Goal: Task Accomplishment & Management: Use online tool/utility

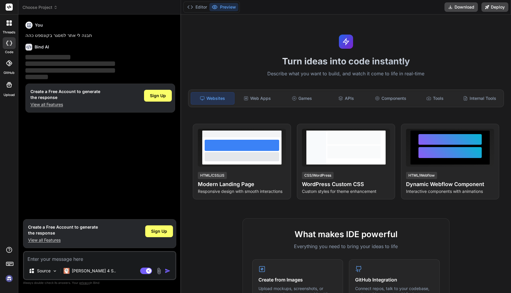
click at [11, 25] on icon at bounding box center [10, 24] width 2 height 2
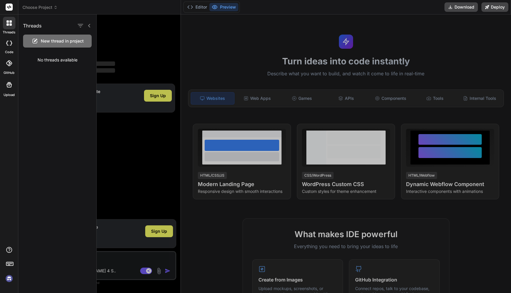
click at [11, 25] on icon at bounding box center [10, 24] width 2 height 2
click at [6, 59] on div at bounding box center [9, 63] width 13 height 13
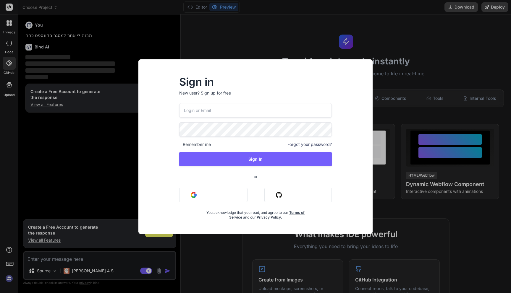
click at [10, 68] on div "Sign in New user? Sign up for free Remember me Forgot your password? Sign In or…" at bounding box center [255, 146] width 511 height 293
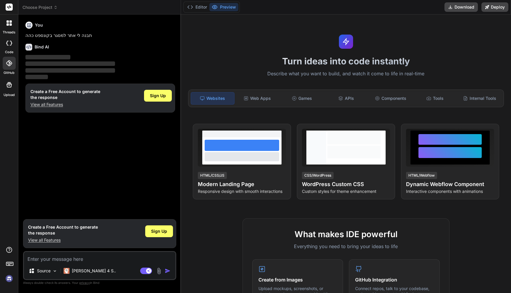
click at [13, 90] on div at bounding box center [9, 85] width 14 height 14
click at [91, 76] on p "‌" at bounding box center [100, 77] width 150 height 7
click at [58, 59] on span "‌" at bounding box center [47, 57] width 45 height 4
click at [154, 97] on span "Sign Up" at bounding box center [158, 96] width 16 height 6
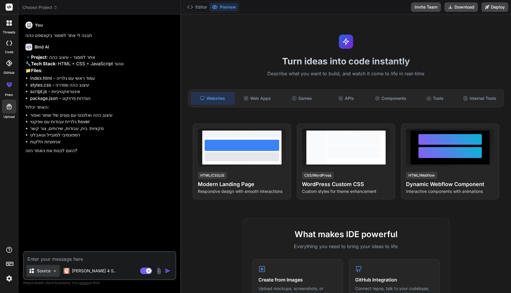
click at [52, 272] on img at bounding box center [54, 271] width 5 height 5
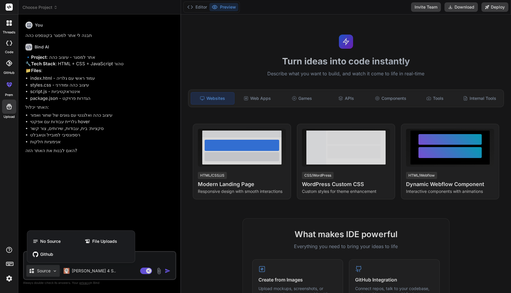
click at [52, 272] on div at bounding box center [255, 146] width 511 height 293
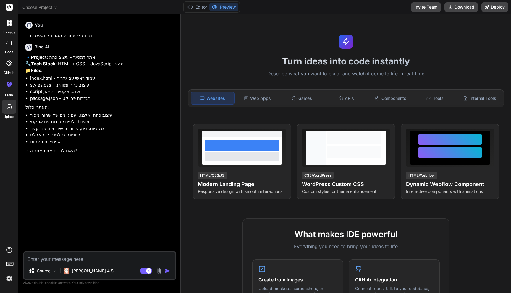
click at [169, 271] on img "button" at bounding box center [168, 271] width 6 height 6
click at [167, 271] on img "button" at bounding box center [168, 271] width 6 height 6
click at [143, 226] on div "You תבנה לי אתר למסגר בקונספט כהה Bind AI 🔹 Project : אתר למסגר - עיצוב כהה 🔧 T…" at bounding box center [100, 135] width 152 height 232
click at [36, 145] on li "אנימציות חלקות" at bounding box center [102, 142] width 145 height 7
click at [197, 8] on button "Editor" at bounding box center [197, 7] width 25 height 8
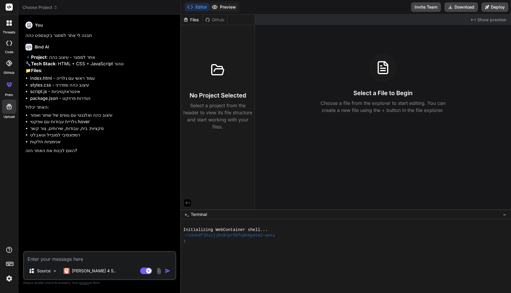
click at [216, 6] on icon at bounding box center [214, 7] width 5 height 4
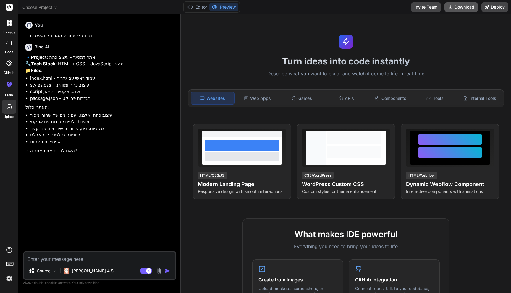
click at [465, 8] on button "Download" at bounding box center [460, 6] width 33 height 9
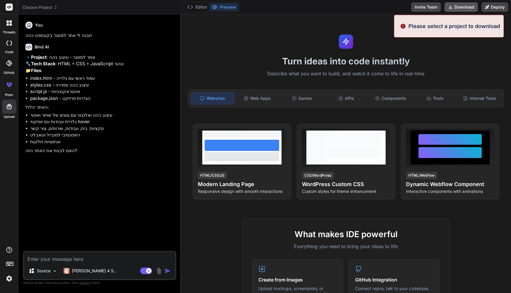
click at [465, 8] on button "Download" at bounding box center [460, 6] width 33 height 9
click at [375, 27] on div "Turn ideas into code instantly Describe what you want to build, and watch it co…" at bounding box center [346, 153] width 330 height 279
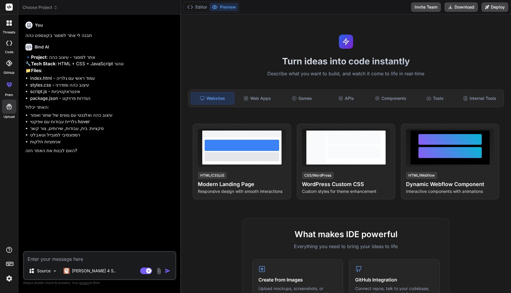
click at [229, 7] on button "Preview" at bounding box center [223, 7] width 29 height 8
click at [201, 9] on button "Editor" at bounding box center [197, 7] width 25 height 8
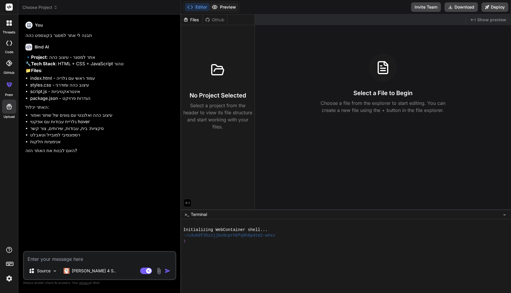
click at [219, 8] on button "Preview" at bounding box center [223, 7] width 29 height 8
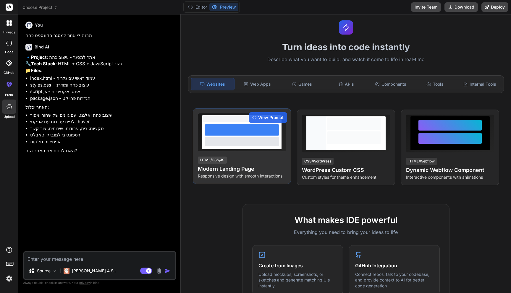
scroll to position [14, 0]
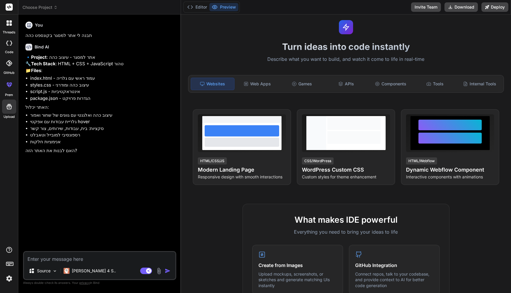
click at [215, 85] on div "Websites" at bounding box center [213, 84] width 44 height 12
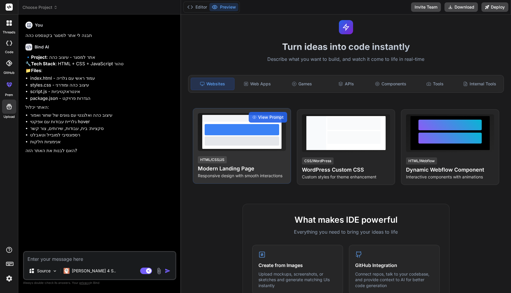
click at [234, 140] on div at bounding box center [242, 141] width 75 height 9
click at [258, 115] on span "View Prompt" at bounding box center [270, 117] width 25 height 6
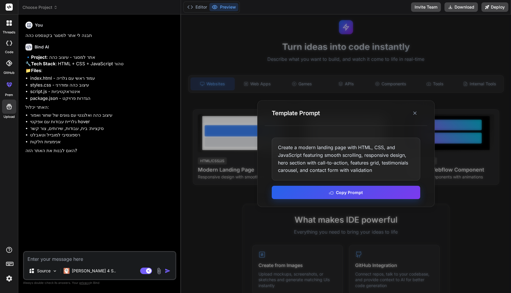
click at [350, 192] on button "Copy Prompt" at bounding box center [346, 192] width 148 height 13
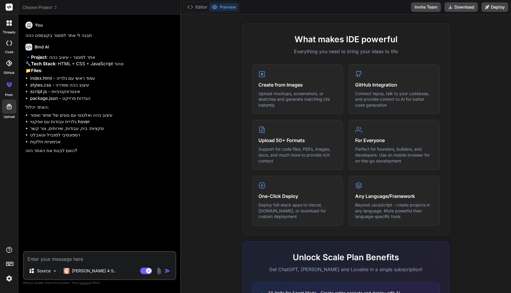
scroll to position [270, 0]
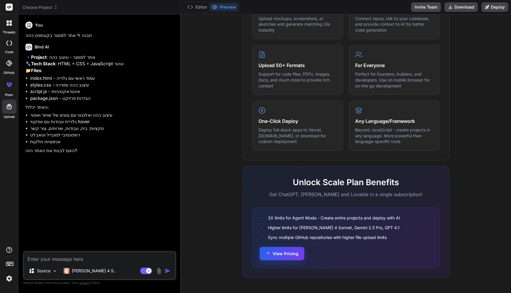
click at [287, 255] on button "View Pricing" at bounding box center [282, 253] width 45 height 13
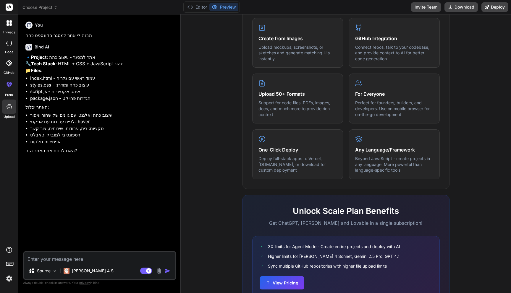
scroll to position [199, 0]
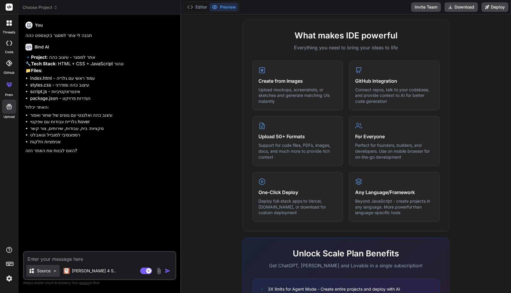
click at [49, 270] on p "Source" at bounding box center [44, 271] width 14 height 6
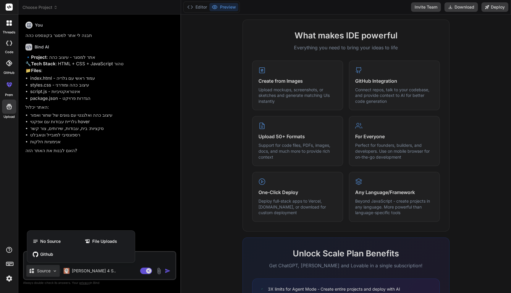
click at [73, 206] on div at bounding box center [255, 146] width 511 height 293
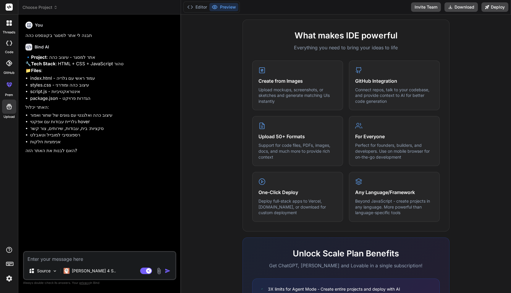
click at [50, 3] on header "Choose Project Created with Pixso." at bounding box center [99, 7] width 163 height 14
click at [50, 7] on span "Choose Project" at bounding box center [39, 7] width 35 height 6
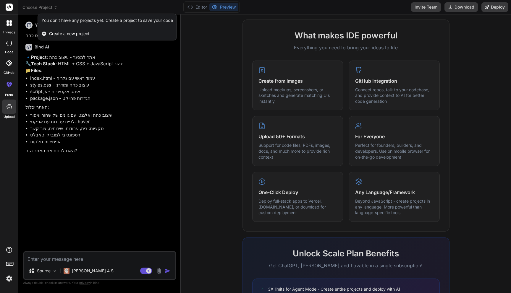
click at [90, 46] on div at bounding box center [255, 146] width 511 height 293
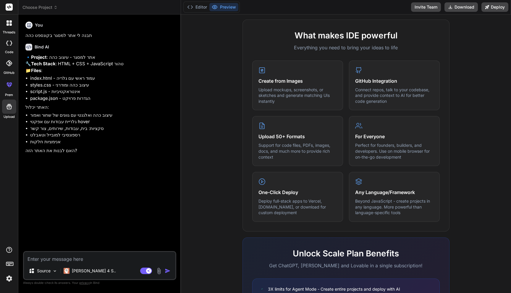
click at [86, 48] on div "Bind AI" at bounding box center [100, 47] width 150 height 7
click at [99, 74] on p "🔹 Project : אתר למסגר - עיצוב כהה 🔧 Tech Stack : HTML + CSS + JavaScript טהור 📁…" at bounding box center [100, 64] width 150 height 20
click at [67, 181] on div "You תבנה לי אתר למסגר בקונספט כהה Bind AI 🔹 Project : אתר למסגר - עיצוב כהה 🔧 T…" at bounding box center [100, 135] width 152 height 232
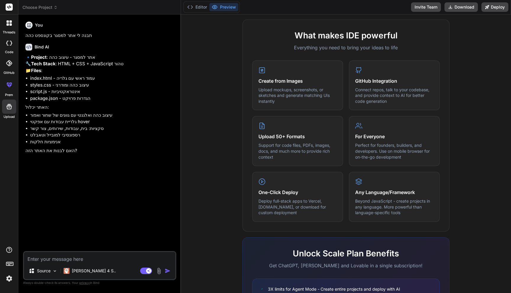
click at [67, 181] on div "You תבנה לי אתר למסגר בקונספט כהה Bind AI 🔹 Project : אתר למסגר - עיצוב כהה 🔧 T…" at bounding box center [100, 135] width 152 height 232
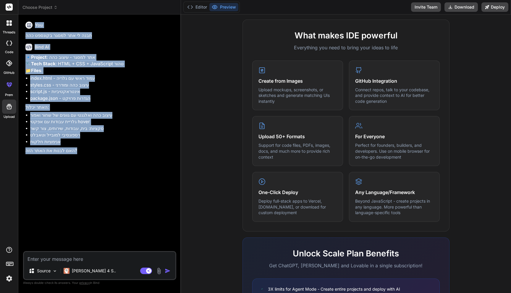
drag, startPoint x: 67, startPoint y: 181, endPoint x: 38, endPoint y: 25, distance: 158.1
click at [38, 25] on div "You תבנה לי אתר למסגר בקונספט כהה Bind AI 🔹 Project : אתר למסגר - עיצוב כהה 🔧 T…" at bounding box center [100, 135] width 152 height 232
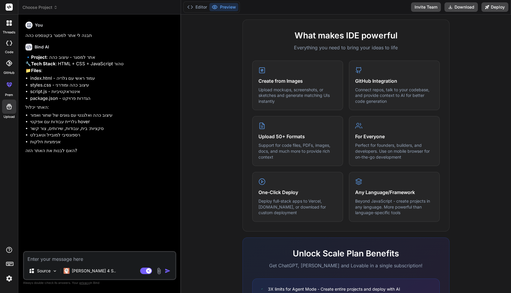
click at [41, 11] on header "Choose Project Created with Pixso." at bounding box center [99, 7] width 163 height 14
click at [43, 10] on header "Choose Project Created with Pixso." at bounding box center [99, 7] width 163 height 14
click at [12, 24] on div at bounding box center [9, 23] width 12 height 12
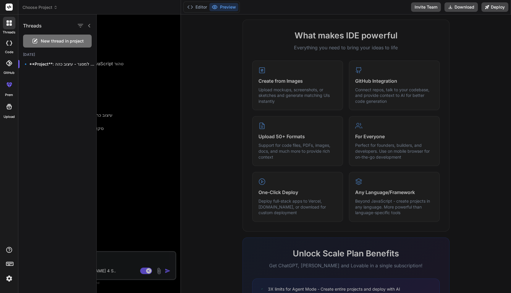
click at [7, 42] on icon at bounding box center [9, 43] width 6 height 5
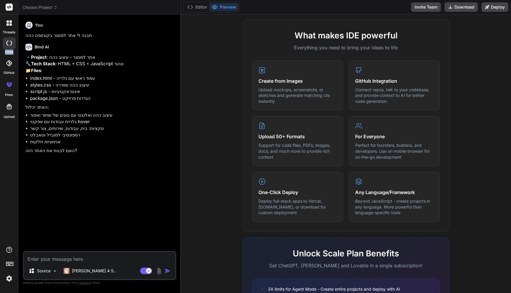
click at [7, 42] on icon at bounding box center [9, 43] width 6 height 5
type textarea "x"
click at [8, 61] on icon at bounding box center [9, 63] width 6 height 6
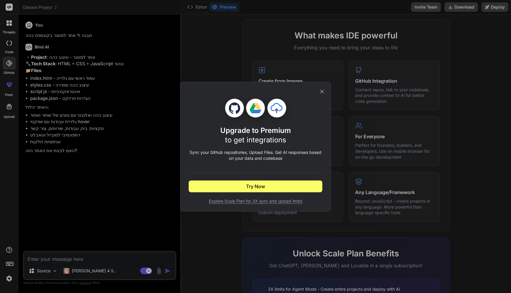
click at [324, 90] on icon at bounding box center [322, 92] width 4 height 4
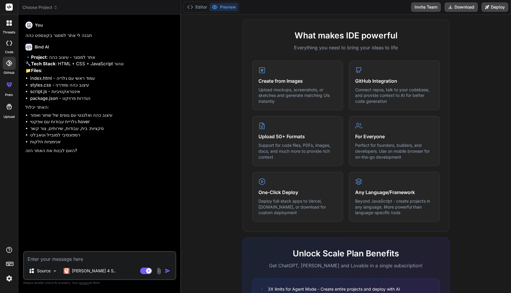
click at [10, 84] on icon at bounding box center [9, 84] width 7 height 7
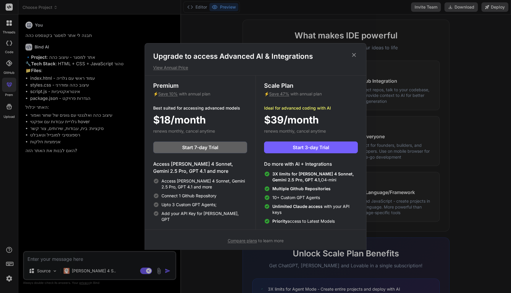
click at [352, 53] on icon at bounding box center [354, 55] width 7 height 7
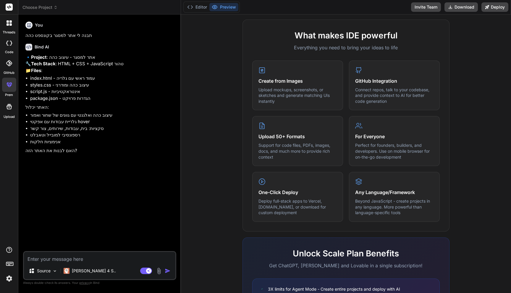
click at [8, 274] on img at bounding box center [9, 279] width 10 height 10
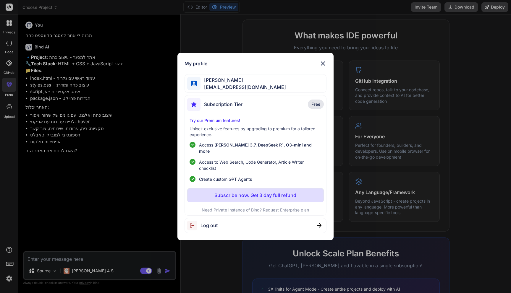
click at [323, 63] on img at bounding box center [322, 63] width 7 height 7
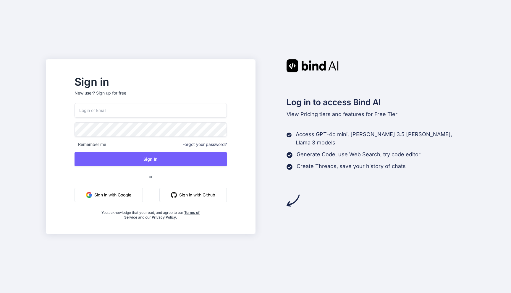
click at [295, 113] on span "View Pricing" at bounding box center [302, 114] width 31 height 6
click at [296, 116] on span "View Pricing" at bounding box center [302, 114] width 31 height 6
click at [300, 114] on span "View Pricing" at bounding box center [302, 114] width 31 height 6
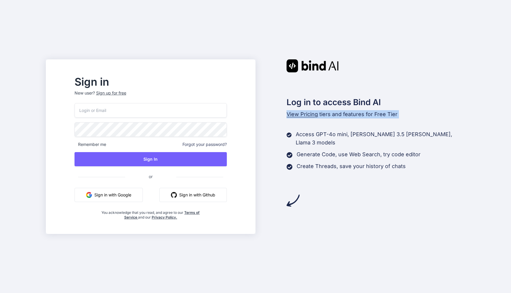
click at [300, 114] on span "View Pricing" at bounding box center [302, 114] width 31 height 6
click at [331, 121] on div "Log in to access Bind AI View Pricing tiers and features for Free Tier Access G…" at bounding box center [360, 133] width 210 height 148
click at [142, 114] on input "email" at bounding box center [151, 110] width 152 height 14
type input "ם"
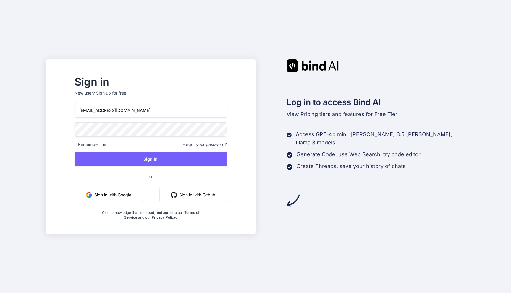
type input "[EMAIL_ADDRESS][DOMAIN_NAME]"
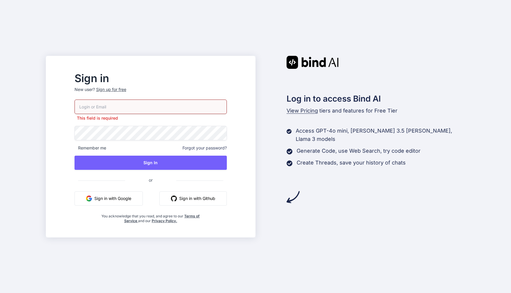
click at [126, 92] on div "Sign up for free" at bounding box center [111, 90] width 30 height 6
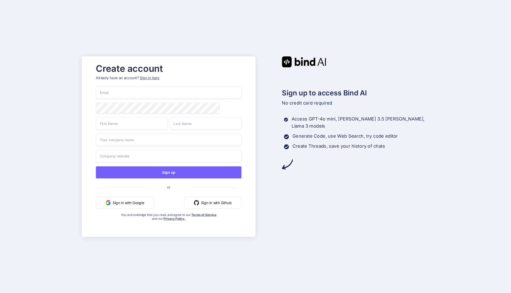
click at [127, 93] on input "email" at bounding box center [168, 93] width 145 height 12
type input "[EMAIL_ADDRESS][DOMAIN_NAME]"
type input "[PERSON_NAME]"
type input "Edri"
type input "oTo Nation"
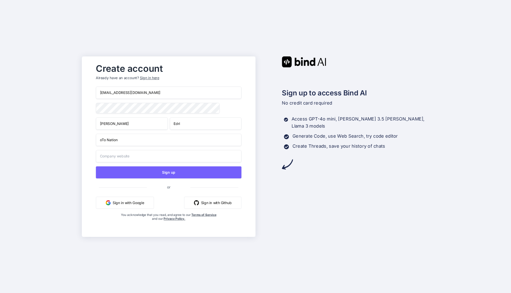
type input "oTo Nation"
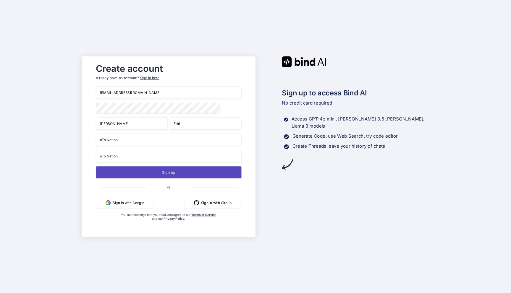
click at [154, 176] on button "Sign up" at bounding box center [168, 172] width 145 height 12
click at [181, 171] on button "Sign up" at bounding box center [168, 172] width 145 height 12
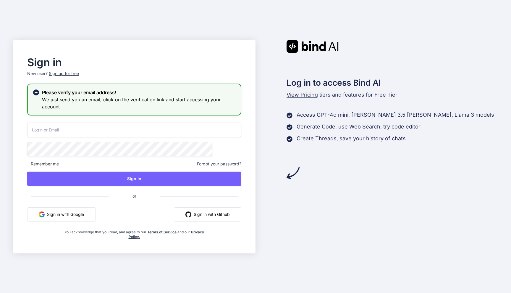
click at [113, 127] on input "email" at bounding box center [134, 130] width 214 height 14
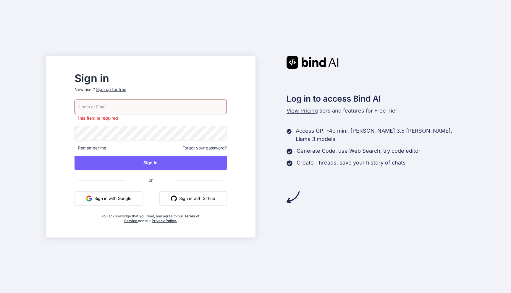
type input "otonations@gmail.com"
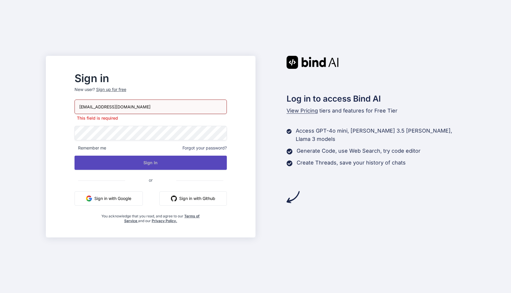
click at [149, 163] on button "Sign In" at bounding box center [151, 163] width 152 height 14
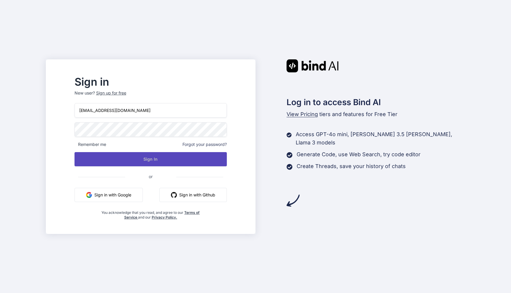
click at [164, 159] on button "Sign In" at bounding box center [151, 159] width 152 height 14
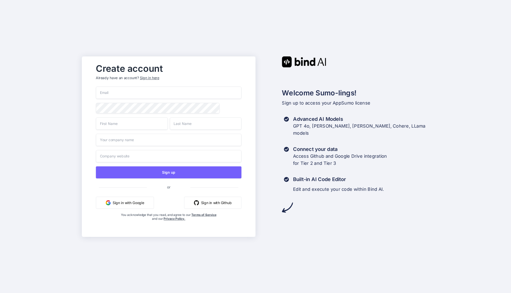
click at [130, 93] on input "email" at bounding box center [168, 93] width 145 height 12
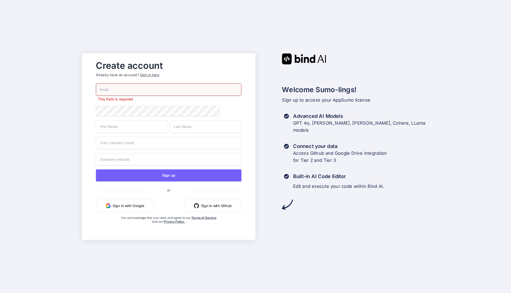
type input "[EMAIL_ADDRESS][DOMAIN_NAME]"
click at [81, 88] on div "Create account Already have an account? Sign in here [EMAIL_ADDRESS][DOMAIN_NAM…" at bounding box center [255, 146] width 511 height 293
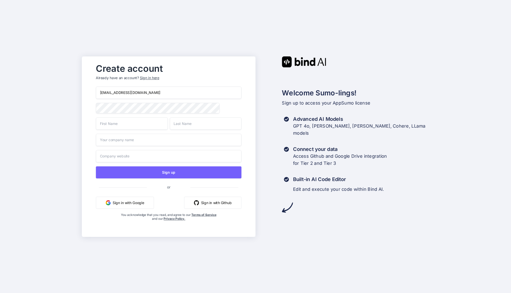
click at [113, 94] on input "[EMAIL_ADDRESS][DOMAIN_NAME]" at bounding box center [168, 93] width 145 height 12
click at [113, 94] on input "otonations@gmail.com" at bounding box center [168, 93] width 145 height 12
click at [85, 112] on div "Create account Already have an account? Sign in here otonations@gmail.com Sign …" at bounding box center [169, 146] width 174 height 181
click at [132, 119] on input "text" at bounding box center [132, 123] width 72 height 12
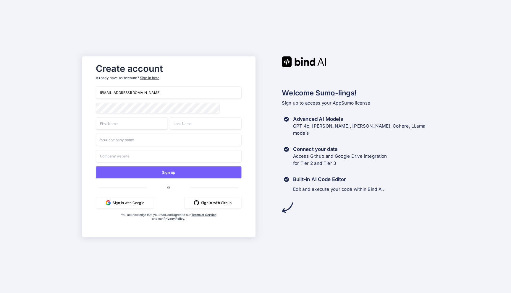
type input "Avraham"
type input "Edri"
type input "oTo Nation"
click at [140, 143] on input "oTo Nation" at bounding box center [168, 140] width 145 height 12
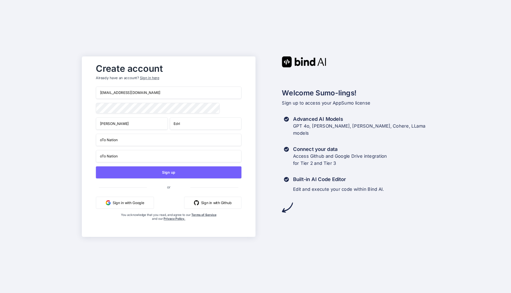
click at [130, 123] on input "Avraham" at bounding box center [132, 123] width 72 height 12
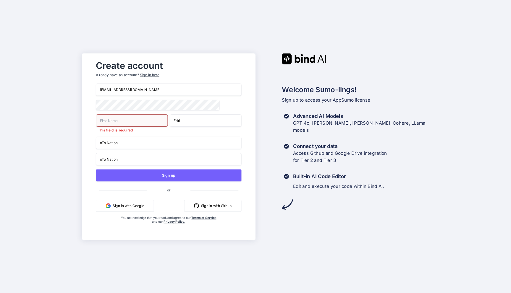
click at [183, 127] on input "Edri" at bounding box center [206, 120] width 72 height 12
click at [129, 126] on input "text" at bounding box center [132, 120] width 72 height 12
type input "oTo"
click at [187, 119] on input "text" at bounding box center [206, 120] width 72 height 12
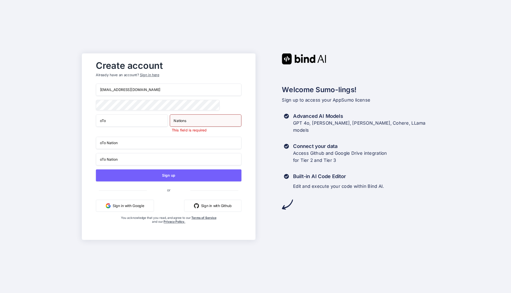
type input "Nations"
click at [145, 147] on div "otonations@gmail.com oTo Nations This field is required oTo Nation oTo Nation S…" at bounding box center [168, 159] width 145 height 153
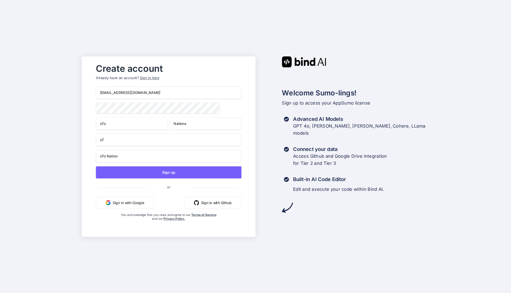
type input "o"
type input "oToNation"
click at [107, 158] on input "oTo Nation" at bounding box center [168, 156] width 145 height 12
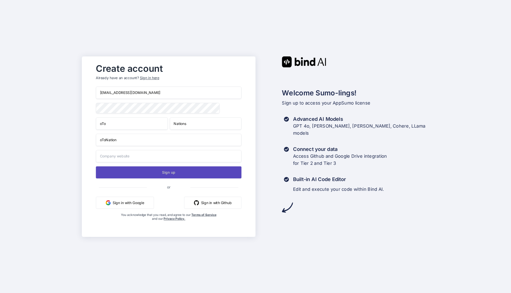
click at [164, 174] on button "Sign up" at bounding box center [168, 172] width 145 height 12
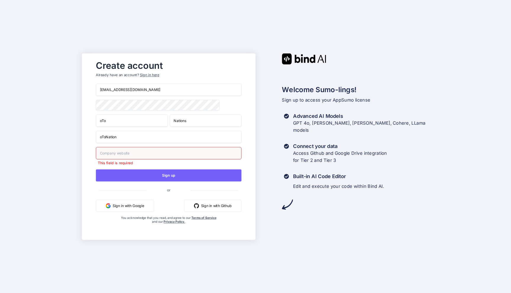
click at [139, 154] on input "text" at bounding box center [168, 153] width 145 height 12
type input "oToNations"
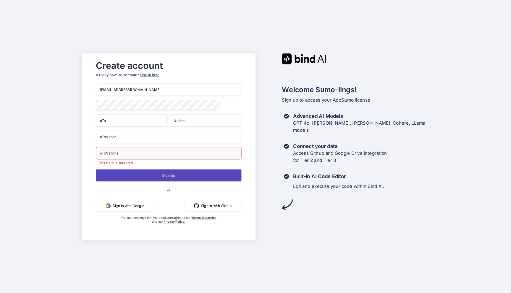
click at [156, 178] on button "Sign up" at bounding box center [168, 175] width 145 height 12
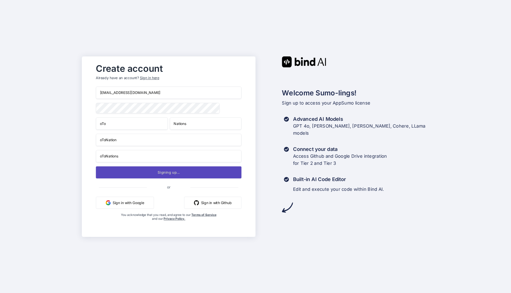
click at [161, 176] on button "Signing up..." at bounding box center [168, 172] width 145 height 12
click at [159, 174] on button "Sign up" at bounding box center [168, 172] width 145 height 12
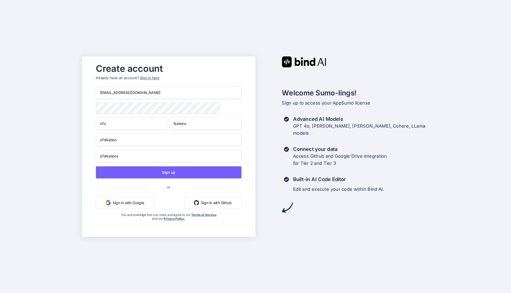
click at [119, 96] on input "otonations@gmail.com" at bounding box center [168, 93] width 145 height 12
type input "P"
type input "p"
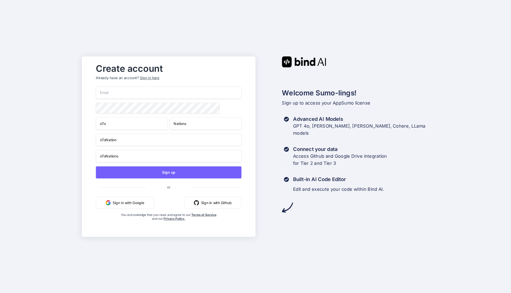
type input "p"
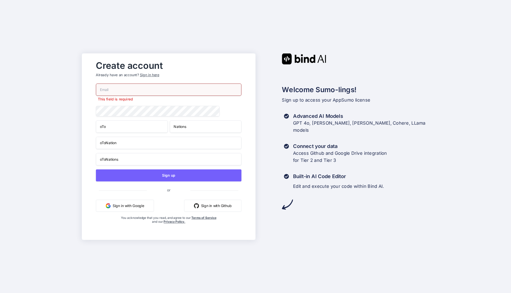
click at [252, 102] on div "Create account Already have an account? Sign in here This field is required oTo…" at bounding box center [169, 146] width 174 height 187
click at [149, 88] on input "email" at bounding box center [168, 89] width 145 height 12
type input "printech.xyz@gmail.com"
click at [130, 119] on div "printech.xyz@gmail.com This field is required oTo Nations oToNation oToNations …" at bounding box center [168, 159] width 145 height 153
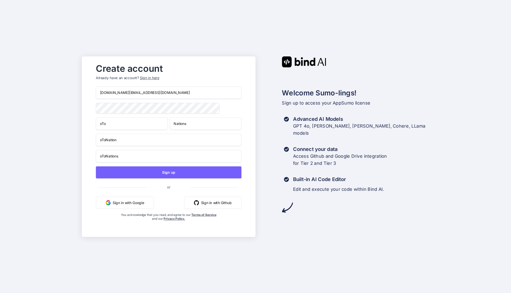
click at [63, 140] on div "Create account Already have an account? Sign in here printech.xyz@gmail.com oTo…" at bounding box center [255, 146] width 511 height 293
click at [131, 128] on input "oTo" at bounding box center [132, 123] width 72 height 12
click at [44, 136] on div "Create account Already have an account? Sign in here printech.xyz@gmail.com oTo…" at bounding box center [255, 146] width 511 height 293
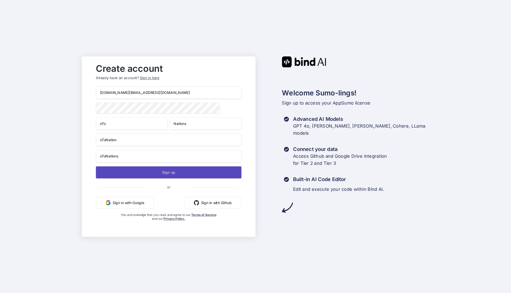
click at [152, 174] on button "Sign up" at bounding box center [168, 172] width 145 height 12
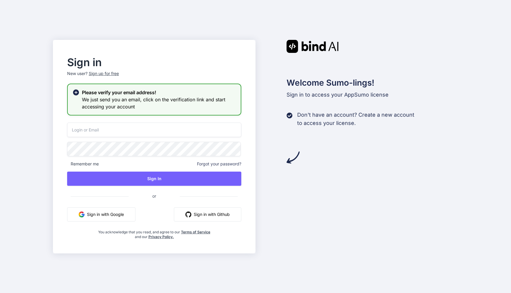
click at [100, 135] on input "email" at bounding box center [154, 130] width 174 height 14
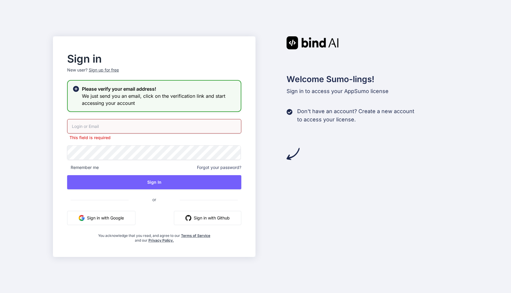
type input "printech.xyz@gmail.com"
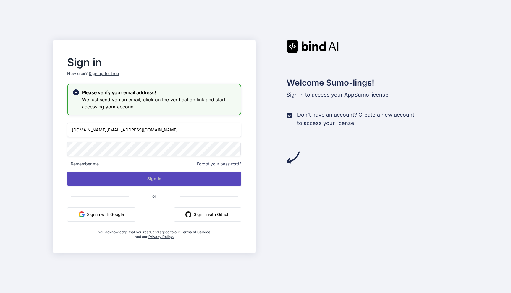
click at [138, 179] on button "Sign In" at bounding box center [154, 179] width 174 height 14
click at [167, 178] on button "Sign In" at bounding box center [154, 179] width 174 height 14
click at [155, 180] on button "Sign In" at bounding box center [154, 179] width 174 height 14
click at [148, 180] on button "Sign In" at bounding box center [154, 179] width 174 height 14
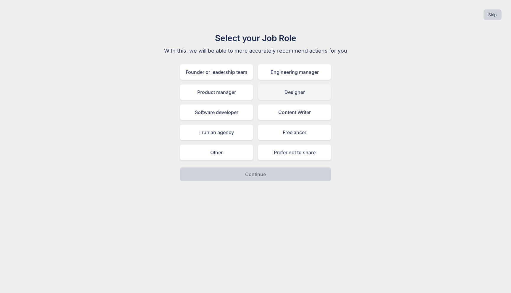
click at [270, 95] on div "Designer" at bounding box center [294, 92] width 73 height 15
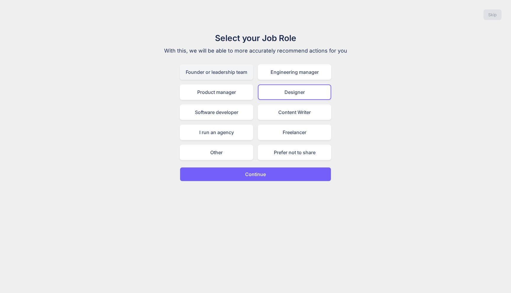
click at [235, 74] on div "Founder or leadership team" at bounding box center [216, 71] width 73 height 15
click at [271, 91] on div "Designer" at bounding box center [294, 92] width 73 height 15
click at [257, 173] on p "Continue" at bounding box center [255, 174] width 21 height 7
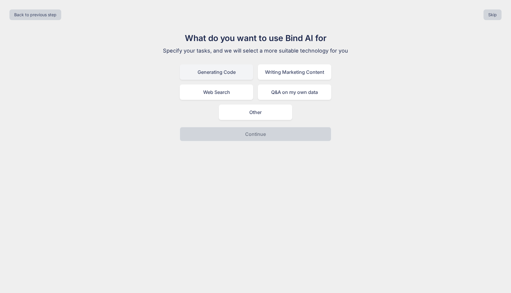
click at [225, 72] on div "Generating Code" at bounding box center [216, 71] width 73 height 15
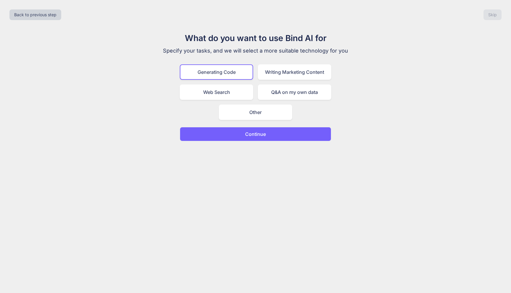
click at [267, 134] on button "Continue" at bounding box center [255, 134] width 151 height 14
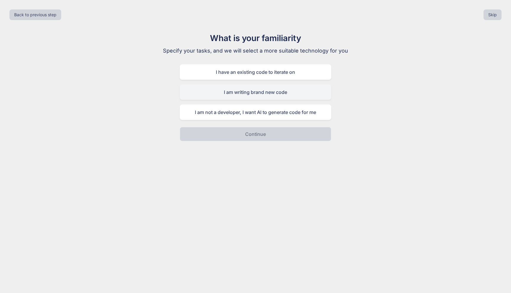
click at [300, 94] on div "I am writing brand new code" at bounding box center [255, 92] width 151 height 15
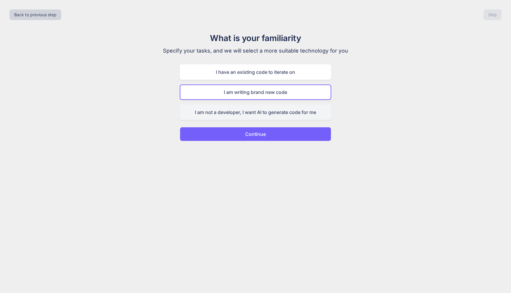
click at [275, 110] on div "I am not a developer, I want AI to generate code for me" at bounding box center [255, 112] width 151 height 15
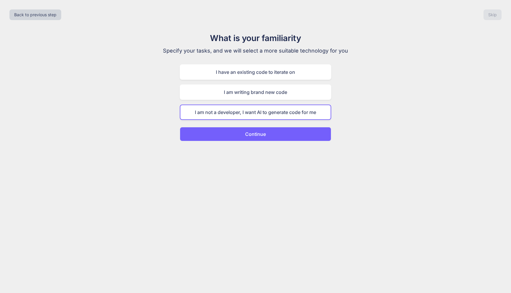
click at [275, 133] on button "Continue" at bounding box center [255, 134] width 151 height 14
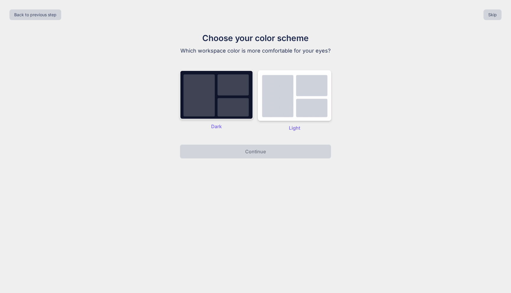
click at [216, 114] on img at bounding box center [216, 94] width 73 height 49
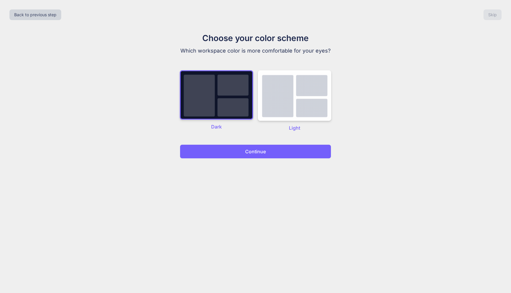
click at [251, 153] on p "Continue" at bounding box center [255, 151] width 21 height 7
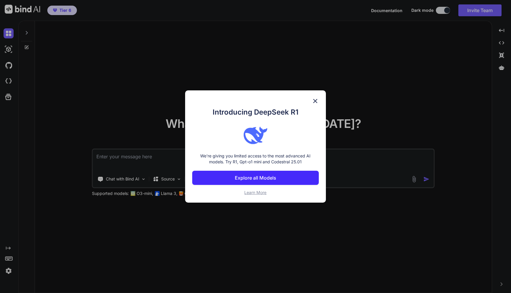
click at [250, 177] on p "Explore all Models" at bounding box center [255, 177] width 41 height 7
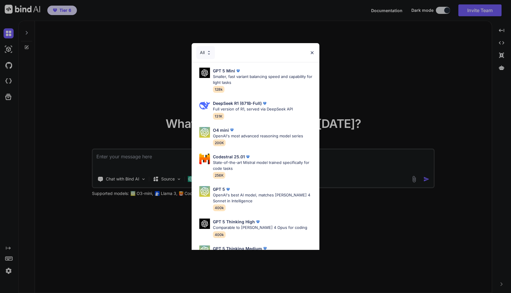
click at [312, 49] on div "All" at bounding box center [256, 52] width 128 height 19
click at [312, 51] on img at bounding box center [312, 52] width 5 height 5
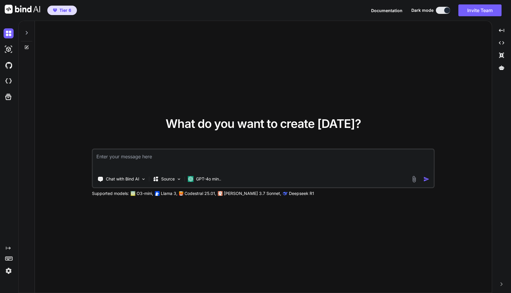
click at [27, 33] on icon at bounding box center [27, 33] width 2 height 4
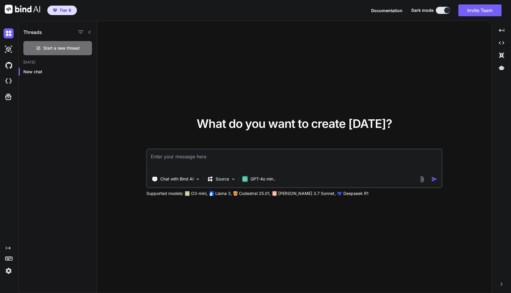
click at [88, 32] on icon at bounding box center [89, 32] width 5 height 5
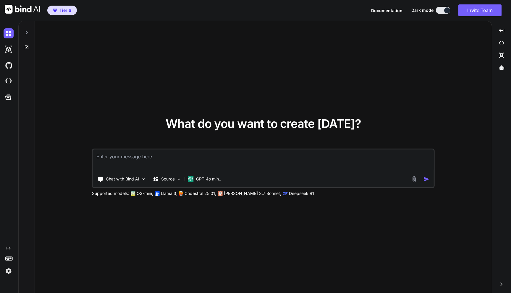
click at [122, 156] on textarea at bounding box center [263, 161] width 341 height 22
type textarea "t"
click at [8, 275] on img at bounding box center [9, 271] width 10 height 10
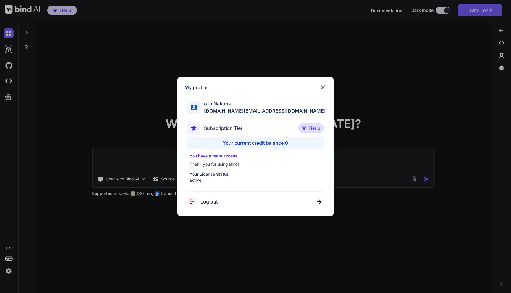
click at [261, 144] on div "Your current credit balance: 0" at bounding box center [255, 143] width 137 height 12
click at [305, 125] on p "Tier 6" at bounding box center [310, 128] width 25 height 9
click at [322, 86] on img at bounding box center [322, 87] width 7 height 7
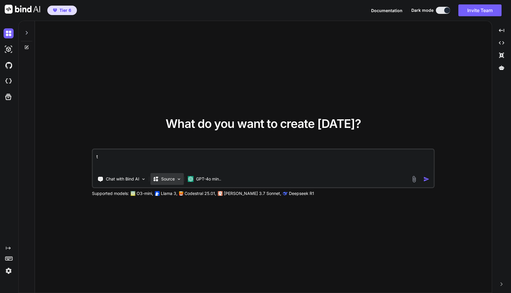
click at [176, 177] on div "Source" at bounding box center [167, 179] width 33 height 12
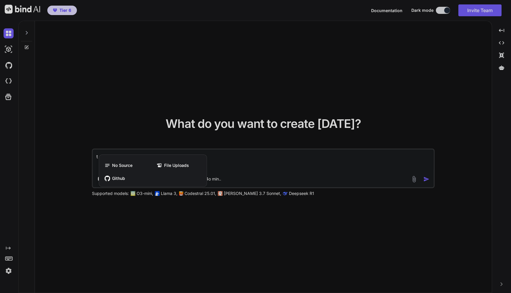
click at [127, 94] on div at bounding box center [255, 146] width 511 height 293
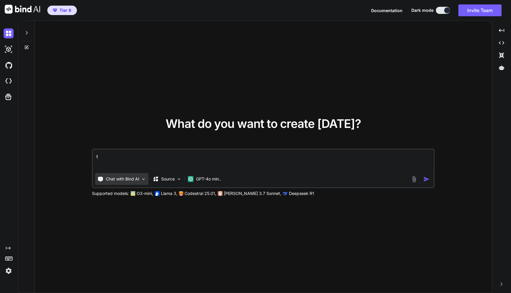
click at [130, 184] on div "Chat with Bind AI" at bounding box center [121, 179] width 53 height 12
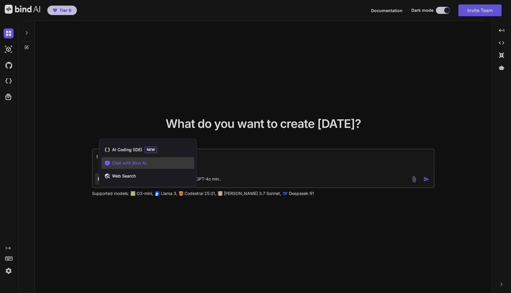
click at [99, 95] on div at bounding box center [255, 146] width 511 height 293
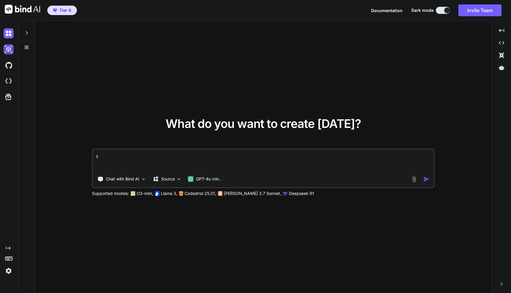
click at [9, 47] on img at bounding box center [9, 49] width 10 height 10
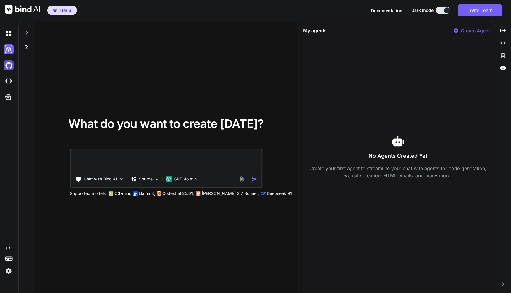
click at [9, 65] on img at bounding box center [9, 65] width 10 height 10
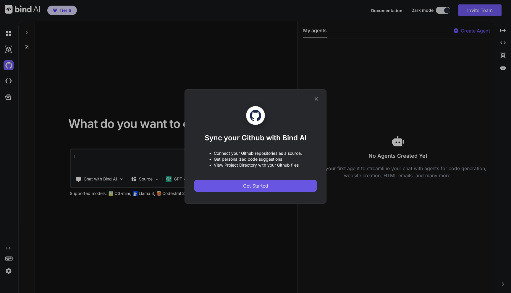
click at [251, 187] on span "Get Started" at bounding box center [255, 185] width 25 height 7
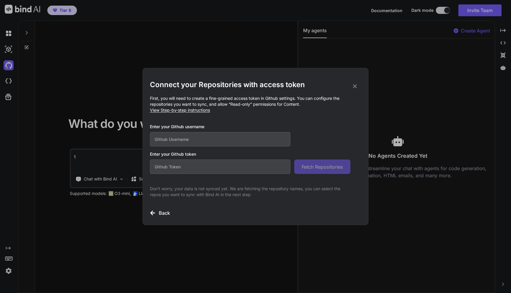
click at [204, 138] on input "text" at bounding box center [220, 139] width 140 height 14
click at [355, 83] on icon at bounding box center [355, 86] width 7 height 7
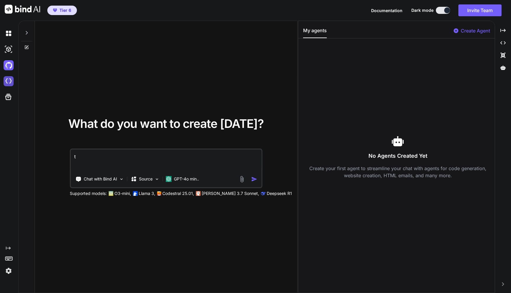
click at [7, 85] on img at bounding box center [9, 81] width 10 height 10
click at [13, 4] on div at bounding box center [20, 10] width 40 height 21
click at [11, 7] on img at bounding box center [22, 9] width 35 height 9
click at [504, 32] on icon at bounding box center [502, 30] width 5 height 3
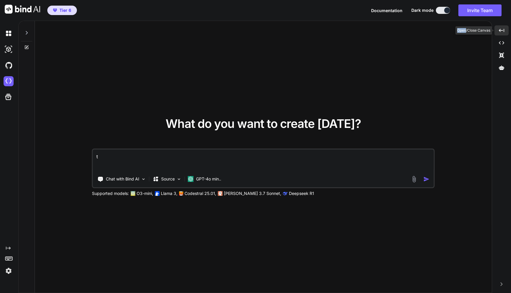
click at [504, 32] on div "Created with Pixso." at bounding box center [501, 30] width 14 height 10
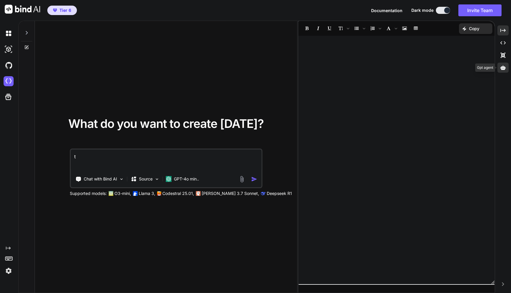
click at [501, 69] on icon at bounding box center [502, 67] width 5 height 4
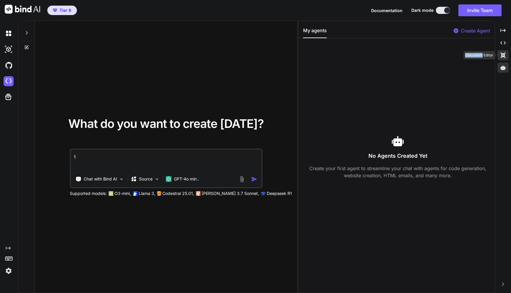
click at [499, 58] on div "Created with Pixso." at bounding box center [502, 55] width 11 height 10
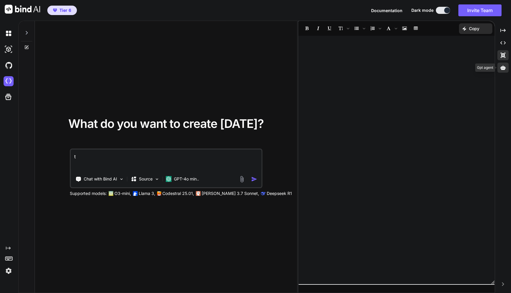
click at [502, 68] on icon at bounding box center [502, 67] width 5 height 5
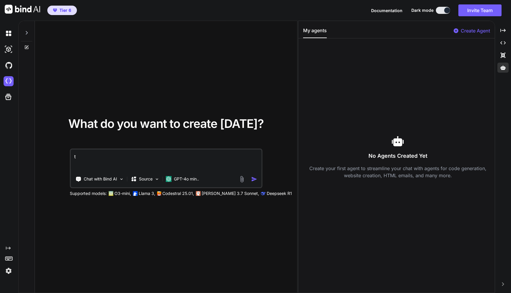
click at [465, 31] on p "Create Agent" at bounding box center [475, 30] width 29 height 7
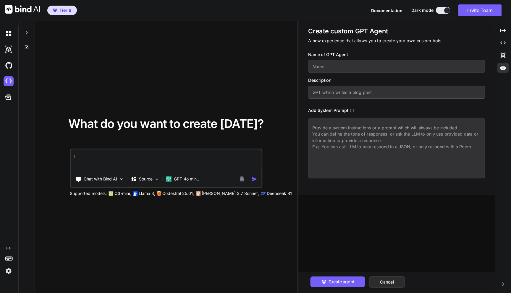
click at [394, 63] on input "text" at bounding box center [396, 66] width 177 height 13
type input "O"
type input "oTo-Agent-1"
click at [342, 97] on input "text" at bounding box center [396, 92] width 177 height 13
type input "A"
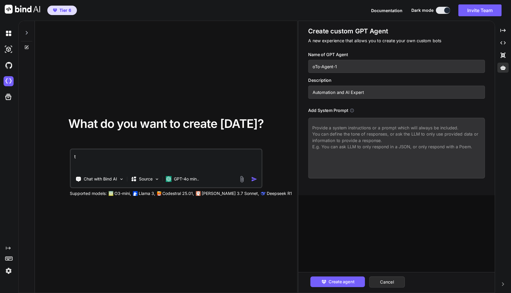
type input "Automation and AI Expert"
click at [328, 139] on textarea at bounding box center [396, 148] width 177 height 61
click at [331, 282] on span "Create agent" at bounding box center [342, 282] width 26 height 7
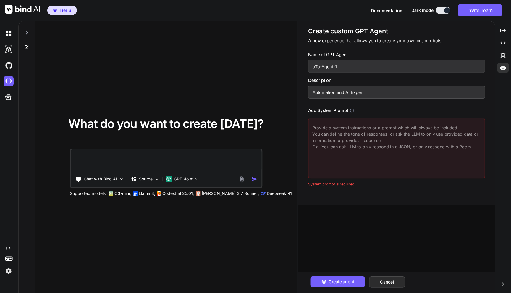
click at [331, 148] on textarea at bounding box center [396, 148] width 177 height 61
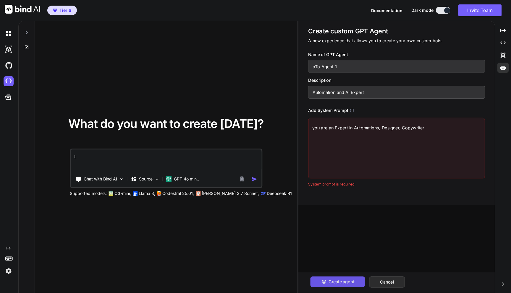
type textarea "you are an Expert in Automations, Designer, Copywriter"
click at [337, 283] on span "Create agent" at bounding box center [342, 282] width 26 height 7
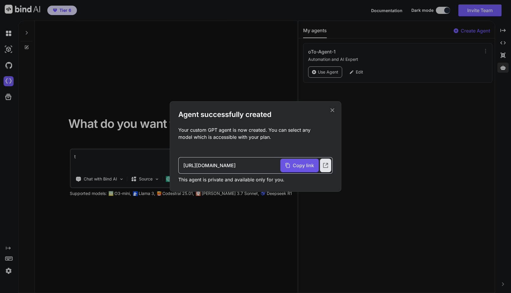
click at [297, 171] on div "Copy link" at bounding box center [299, 166] width 38 height 14
click at [332, 108] on icon at bounding box center [332, 110] width 7 height 7
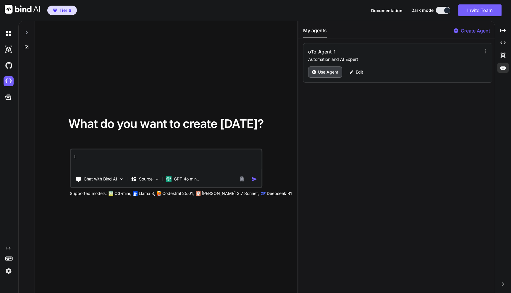
click at [333, 74] on p "Use Agent" at bounding box center [328, 72] width 20 height 6
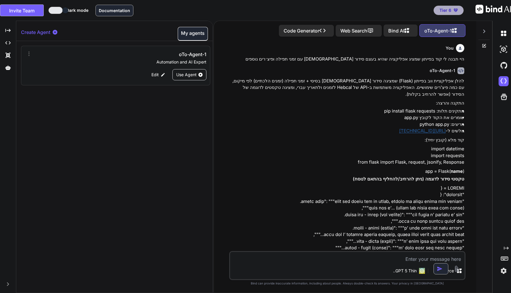
click at [417, 25] on div "Bind AI" at bounding box center [401, 31] width 34 height 12
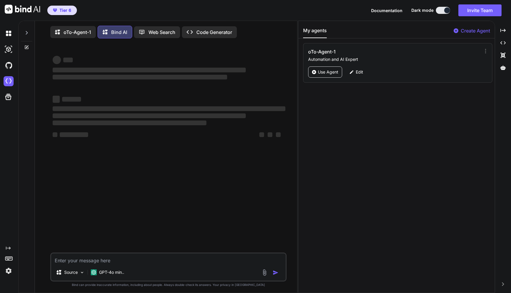
click at [404, 27] on div "My agents Create Agent" at bounding box center [396, 33] width 196 height 12
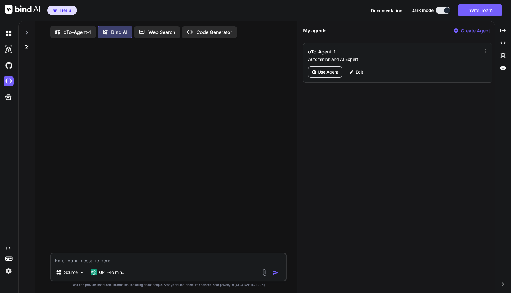
click at [154, 33] on p "Web Search" at bounding box center [161, 32] width 27 height 7
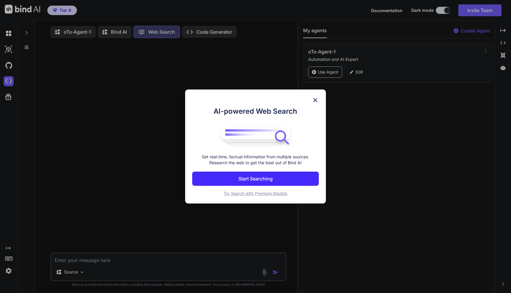
scroll to position [3, 0]
click at [259, 174] on button "Start Searching" at bounding box center [255, 179] width 126 height 14
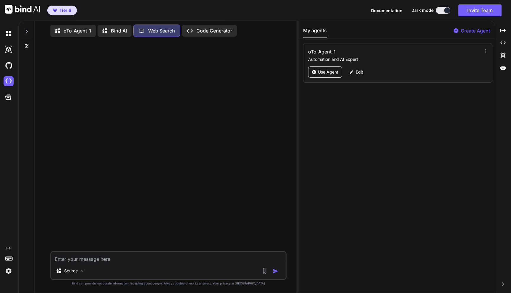
click at [205, 31] on p "Code Generator" at bounding box center [214, 30] width 36 height 7
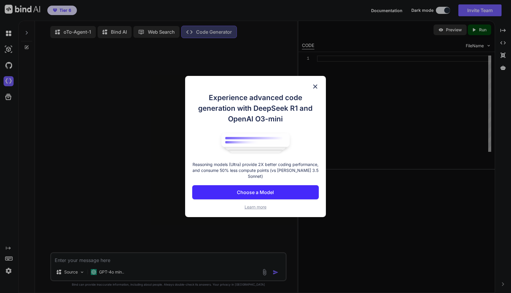
click at [250, 189] on p "Choose a Model" at bounding box center [255, 192] width 37 height 7
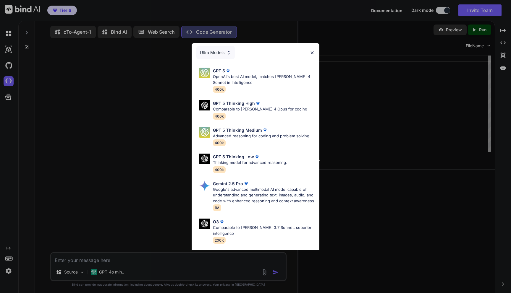
click at [155, 46] on div "Ultra Models GPT 5 OpenAI's best AI model, matches Claude 4 Sonnet in Intellige…" at bounding box center [255, 146] width 511 height 293
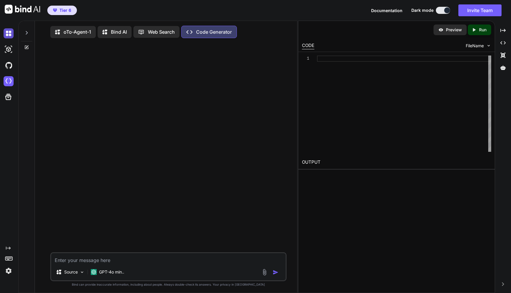
click at [9, 37] on img at bounding box center [9, 33] width 10 height 10
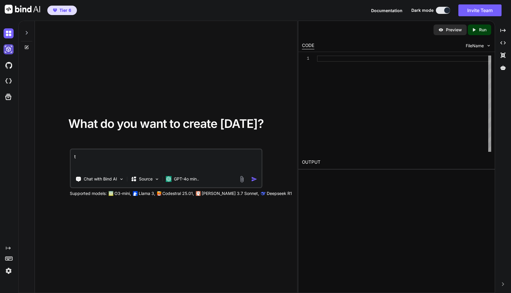
click at [6, 51] on img at bounding box center [9, 49] width 10 height 10
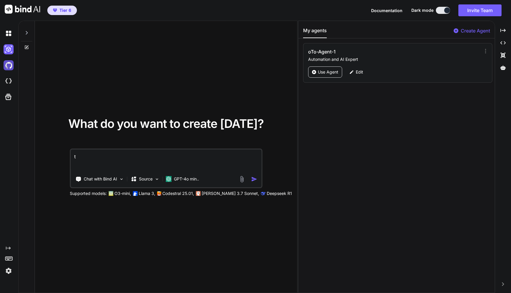
click at [9, 62] on img at bounding box center [9, 65] width 10 height 10
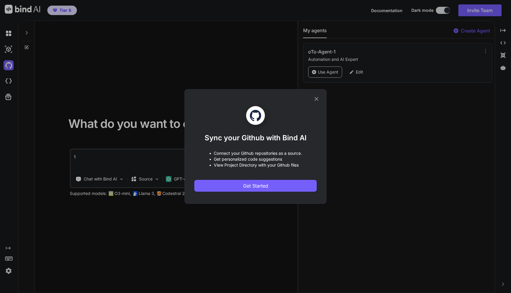
click at [313, 99] on icon at bounding box center [316, 99] width 7 height 7
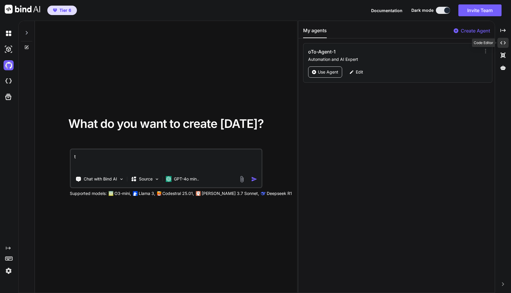
click at [504, 42] on icon "Created with Pixso." at bounding box center [502, 42] width 5 height 5
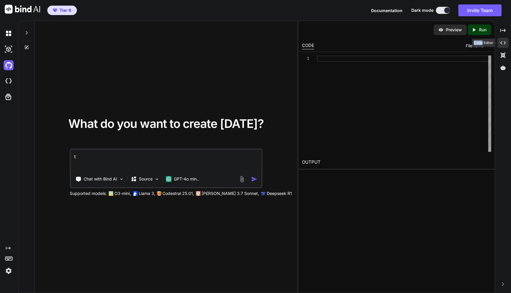
click at [504, 42] on icon "Created with Pixso." at bounding box center [502, 42] width 5 height 5
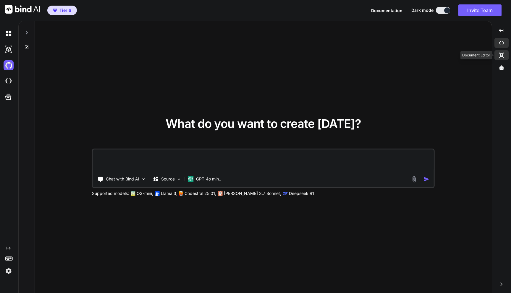
click at [501, 54] on icon at bounding box center [501, 55] width 5 height 5
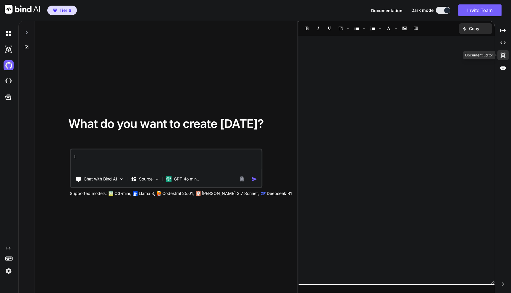
click at [501, 54] on icon "Created with Pixso." at bounding box center [502, 55] width 5 height 5
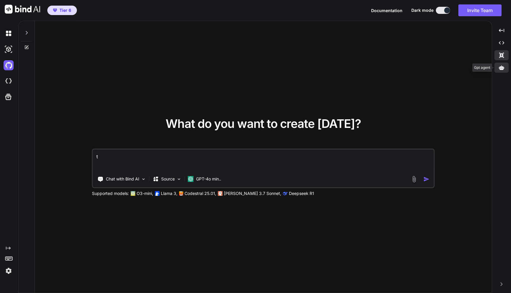
click at [498, 71] on div at bounding box center [501, 68] width 14 height 10
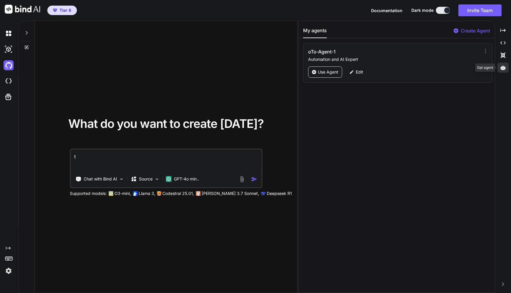
click at [501, 70] on div at bounding box center [502, 68] width 11 height 10
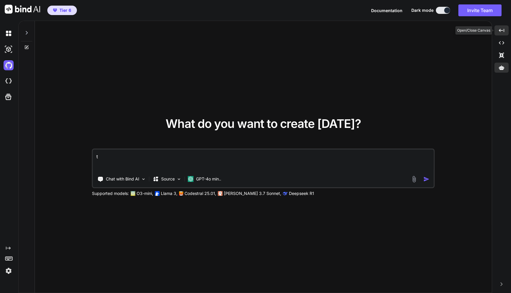
click at [502, 29] on icon "Created with Pixso." at bounding box center [501, 30] width 5 height 5
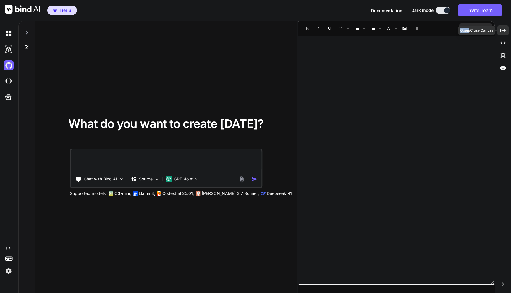
click at [502, 29] on icon "Created with Pixso." at bounding box center [502, 30] width 5 height 5
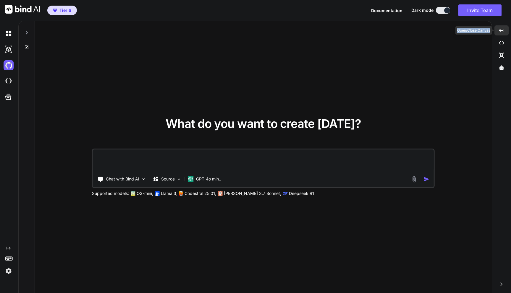
click at [502, 29] on icon "Created with Pixso." at bounding box center [501, 30] width 5 height 5
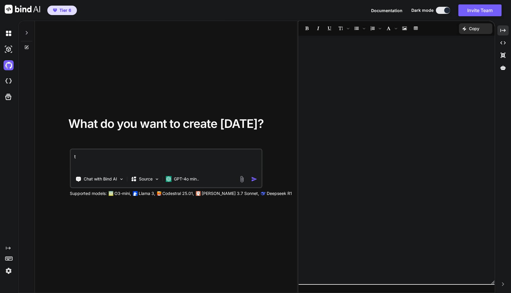
click at [22, 32] on div at bounding box center [26, 31] width 11 height 20
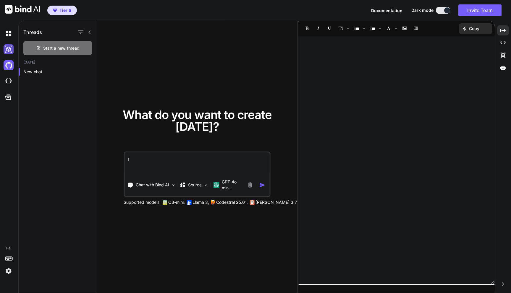
click at [7, 46] on img at bounding box center [9, 49] width 10 height 10
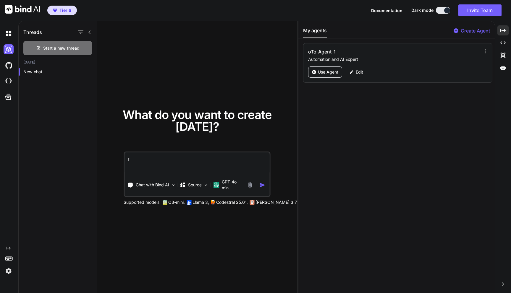
click at [3, 65] on div at bounding box center [8, 65] width 16 height 16
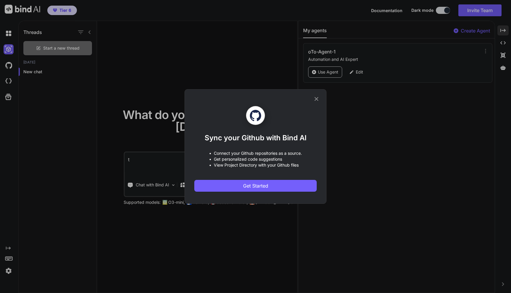
click at [34, 70] on div "Sync your Github with Bind AI • Connect your Github repositories as a source. •…" at bounding box center [255, 146] width 511 height 293
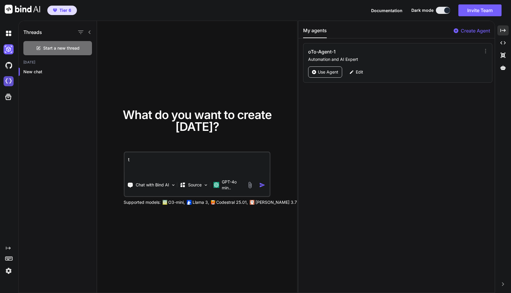
click at [6, 79] on img at bounding box center [9, 81] width 10 height 10
click at [154, 165] on textarea "t" at bounding box center [196, 164] width 145 height 22
click at [224, 185] on p "GPT-4o min.." at bounding box center [233, 185] width 22 height 12
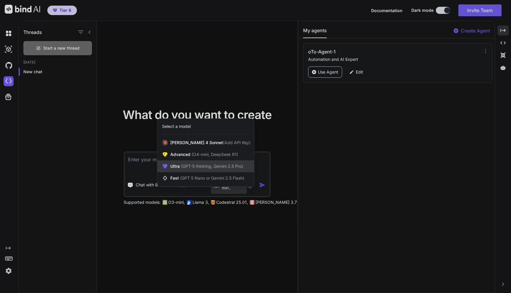
click at [216, 167] on span "(GPT-5 thinking, Gemini 2.5 Pro)" at bounding box center [211, 166] width 63 height 5
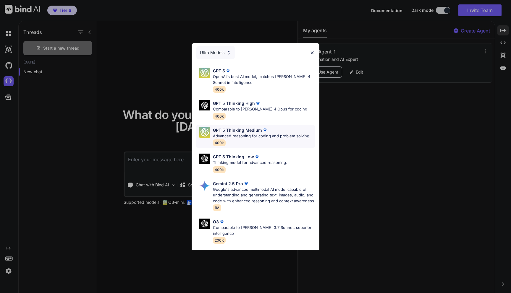
click at [234, 137] on p "Advanced reasoning for coding and problem solving" at bounding box center [261, 136] width 96 height 6
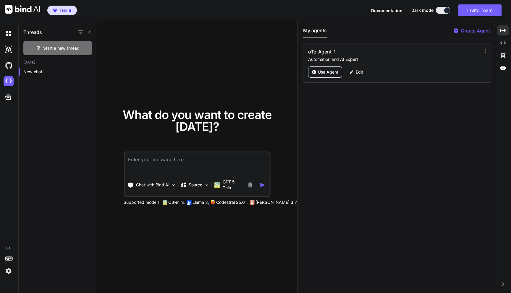
click at [175, 165] on textarea at bounding box center [196, 164] width 145 height 22
type textarea "c"
type textarea "א"
click at [38, 8] on img at bounding box center [22, 9] width 35 height 9
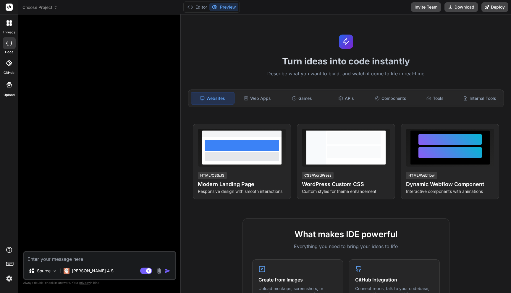
click at [112, 119] on div at bounding box center [100, 135] width 152 height 232
click at [109, 83] on div at bounding box center [100, 135] width 152 height 232
click at [6, 260] on icon at bounding box center [10, 264] width 8 height 8
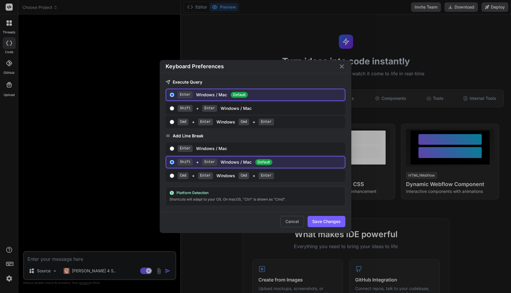
click at [52, 217] on div "Keyboard Preferences Execute Query Enter Windows / Mac Default Shift + Enter Wi…" at bounding box center [255, 146] width 511 height 293
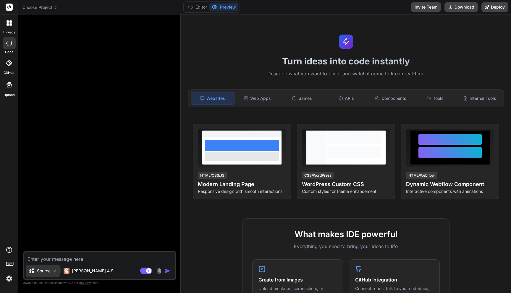
click at [48, 269] on p "Source" at bounding box center [44, 271] width 14 height 6
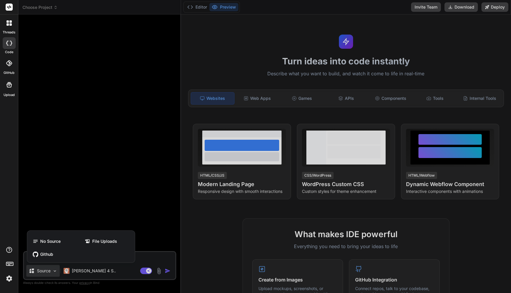
click at [48, 269] on div at bounding box center [255, 146] width 511 height 293
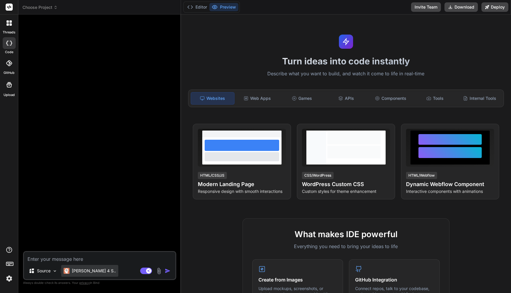
click at [89, 272] on p "Claude 4 S.." at bounding box center [94, 271] width 44 height 6
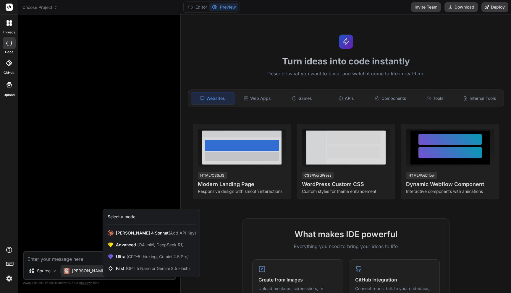
click at [101, 166] on div at bounding box center [255, 146] width 511 height 293
type textarea "x"
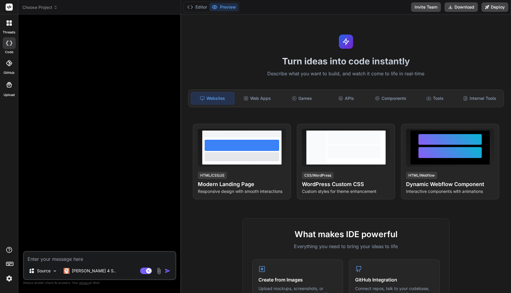
click at [56, 8] on icon at bounding box center [56, 8] width 2 height 1
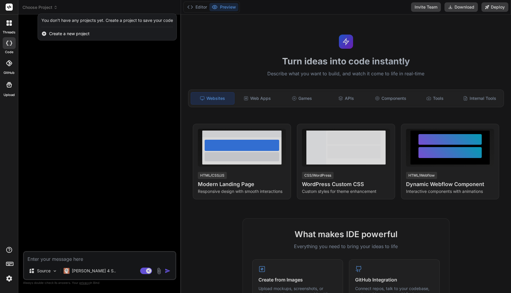
click at [67, 33] on span "Create a new project" at bounding box center [69, 34] width 41 height 6
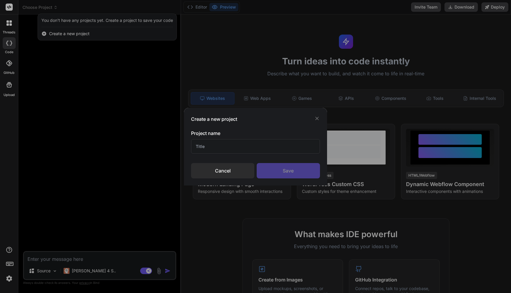
click at [238, 152] on input "text" at bounding box center [255, 146] width 129 height 14
type input "a"
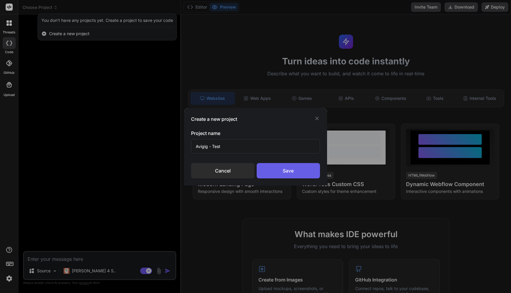
type input "Avigig - Test"
click at [282, 176] on div "Save" at bounding box center [288, 170] width 63 height 15
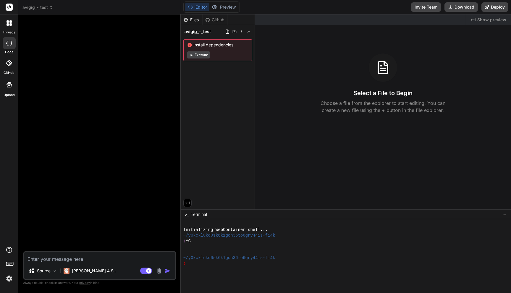
click at [389, 70] on icon at bounding box center [383, 68] width 14 height 14
click at [381, 63] on icon at bounding box center [383, 68] width 14 height 14
click at [198, 54] on button "Execute" at bounding box center [198, 54] width 23 height 7
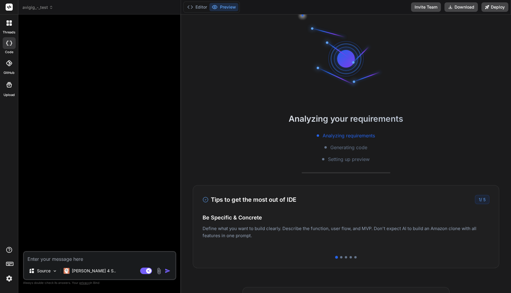
scroll to position [6, 0]
click at [203, 8] on button "Editor" at bounding box center [197, 7] width 25 height 8
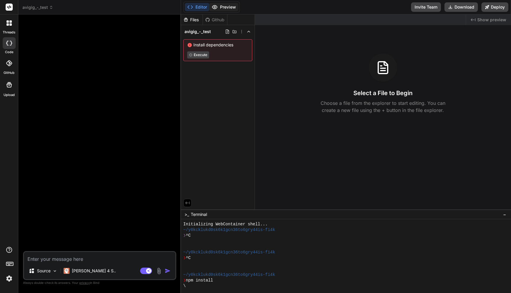
click at [226, 7] on button "Preview" at bounding box center [223, 7] width 29 height 8
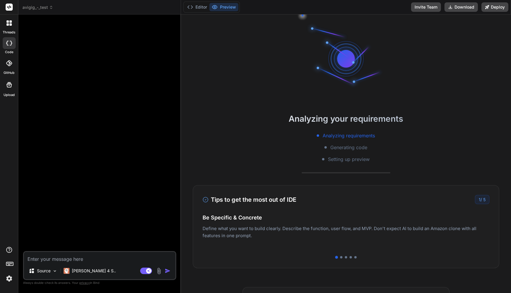
scroll to position [62, 0]
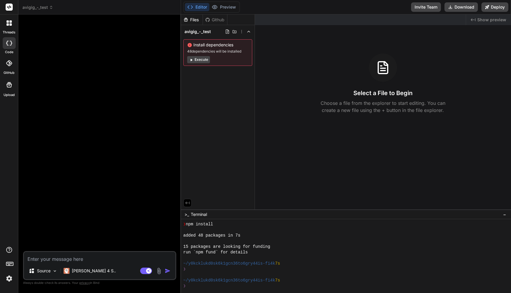
click at [325, 105] on p "Choose a file from the explorer to start editing. You can create a new file usi…" at bounding box center [383, 107] width 132 height 14
click at [242, 267] on div "❯" at bounding box center [342, 270] width 319 height 6
click at [14, 66] on div at bounding box center [9, 63] width 13 height 13
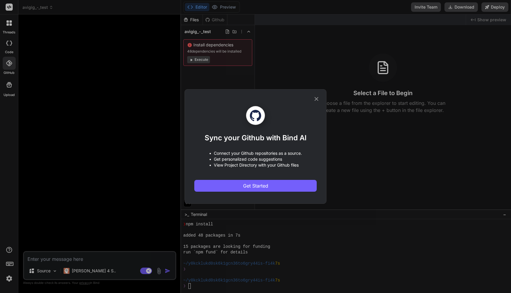
click at [317, 100] on icon at bounding box center [317, 99] width 4 height 4
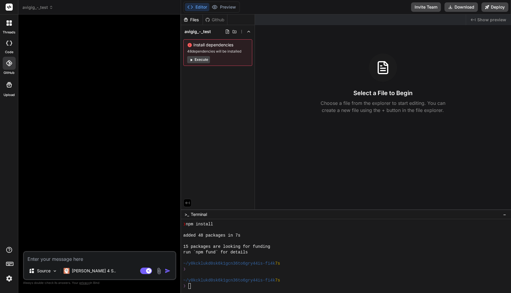
click at [4, 28] on div at bounding box center [9, 23] width 12 height 12
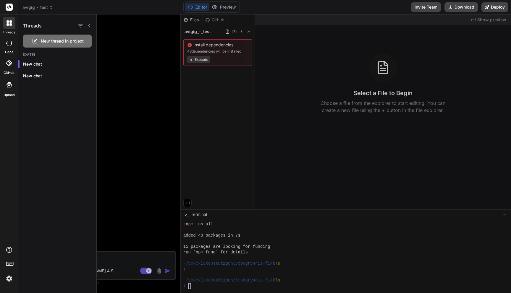
click at [7, 43] on icon at bounding box center [7, 43] width 2 height 5
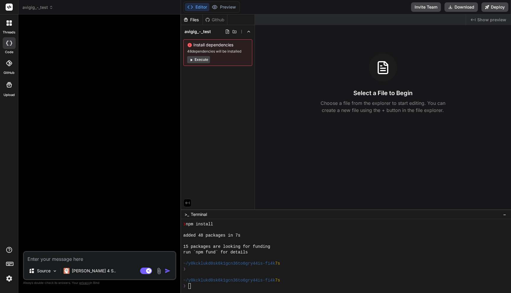
click at [38, 6] on span "avigig_-_test" at bounding box center [37, 7] width 31 height 6
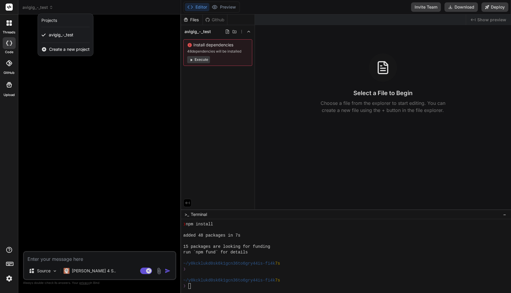
click at [1, 6] on div at bounding box center [9, 7] width 18 height 14
click at [427, 5] on div at bounding box center [255, 146] width 511 height 293
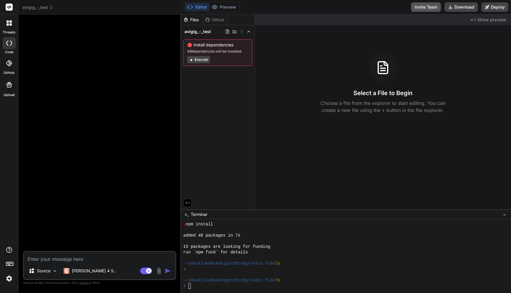
click at [424, 6] on button "Invite Team" at bounding box center [426, 6] width 30 height 9
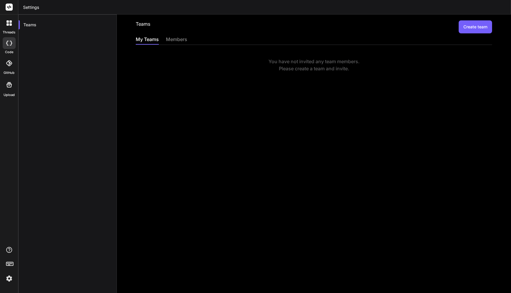
click at [459, 27] on button "Create team" at bounding box center [475, 26] width 33 height 13
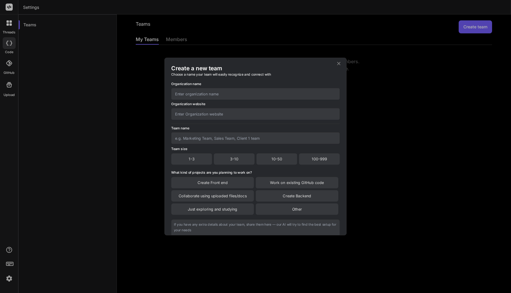
click at [275, 91] on input "text" at bounding box center [255, 94] width 169 height 12
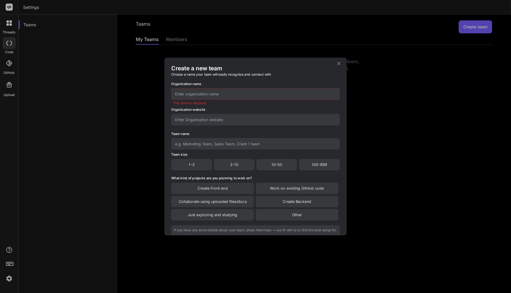
click at [387, 83] on div "Create a new team Choose a name your team will easily recognize and connect wit…" at bounding box center [255, 146] width 511 height 293
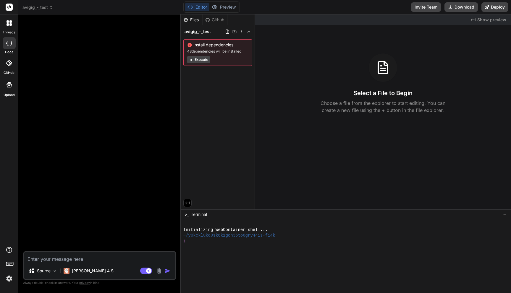
click at [193, 4] on icon at bounding box center [190, 7] width 6 height 6
click at [193, 5] on icon at bounding box center [190, 7] width 6 height 6
click at [221, 13] on div "Editor Preview Disabled until preview for your project is generated Invite Team…" at bounding box center [346, 7] width 330 height 14
click at [96, 257] on textarea at bounding box center [99, 257] width 151 height 11
type textarea "x"
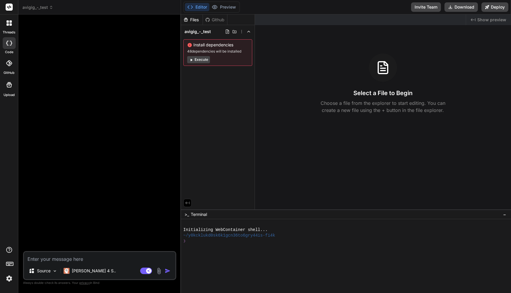
type textarea "c"
type textarea "x"
type textarea ","
type textarea "x"
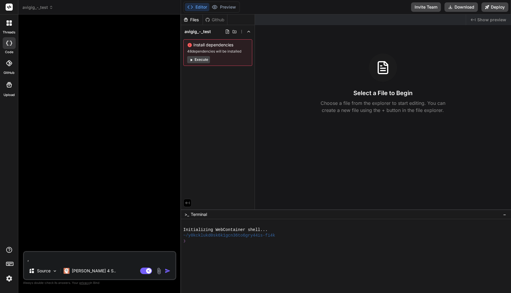
type textarea ",c"
type textarea "x"
type textarea ",cb"
type textarea "x"
type textarea ",cbv"
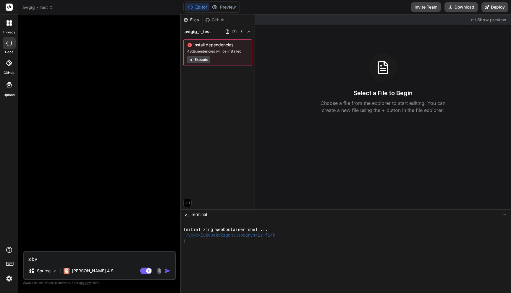
type textarea "x"
type textarea ",cbv"
type textarea "x"
type textarea ",cbv k"
type textarea "x"
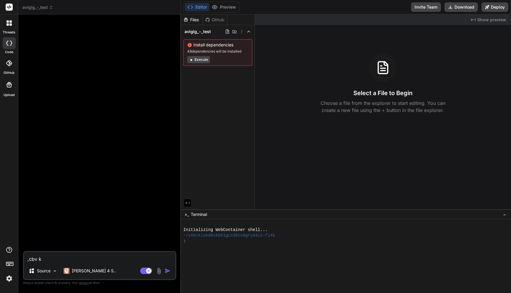
type textarea ",cbv k="
type textarea "x"
type textarea ",cbv k=="
type textarea "x"
type textarea ",cbv k==="
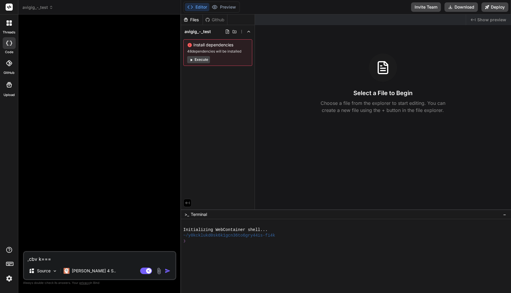
type textarea "x"
type textarea ",cbv k===="
type textarea "x"
type textarea ",cbv k====="
type textarea "x"
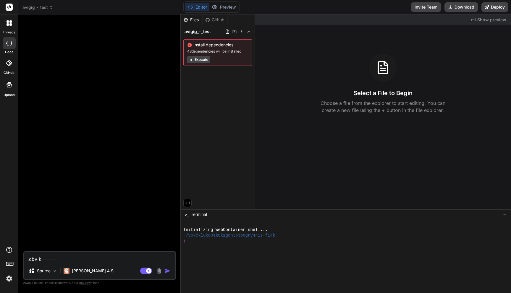
type textarea ",cbv k======"
type textarea "x"
type textarea ",cbv k======="
type textarea "x"
type textarea ",cbv k======"
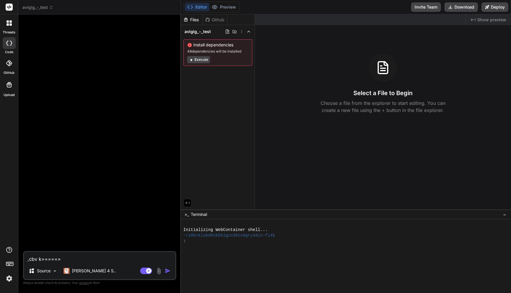
type textarea "x"
type textarea ",cbv k====="
type textarea "x"
type textarea ",cbv k===="
type textarea "x"
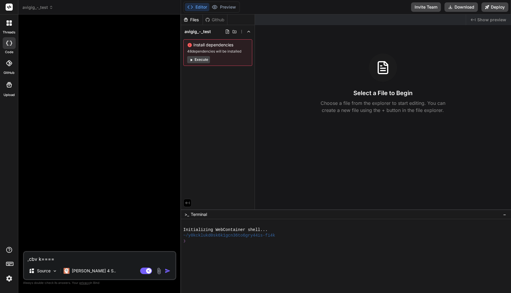
type textarea ",cbv k==="
type textarea "x"
type textarea ",cbv k=="
type textarea "x"
type textarea ",cbv k="
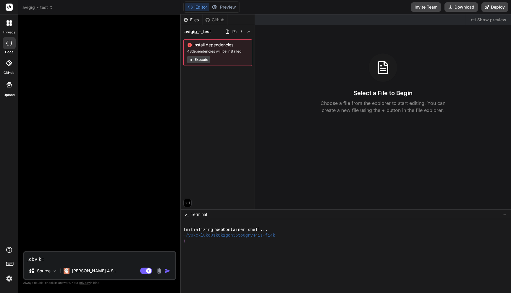
type textarea "x"
type textarea ",cbv k"
type textarea "x"
type textarea ",cbv"
type textarea "x"
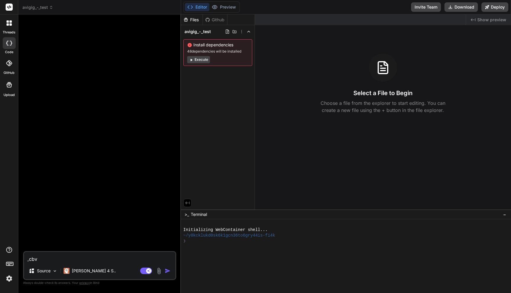
type textarea ",cbv"
type textarea "x"
type textarea ",cb"
type textarea "x"
type textarea ",c"
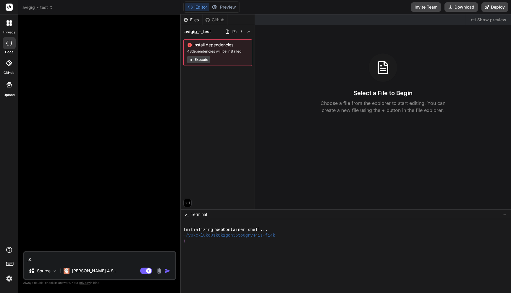
type textarea "x"
type textarea ","
type textarea "x"
type textarea ","
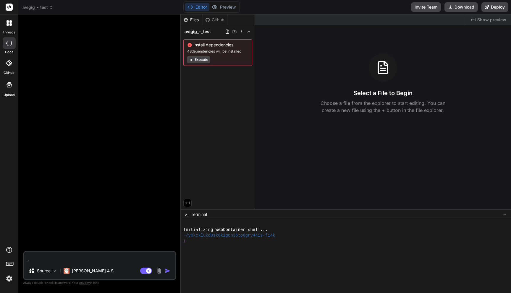
type textarea "x"
click at [100, 70] on div at bounding box center [100, 135] width 152 height 232
click at [337, 71] on div "Select a File to Begin Choose a file from the explorer to start editing. You ca…" at bounding box center [383, 84] width 256 height 60
click at [7, 29] on div at bounding box center [9, 23] width 12 height 12
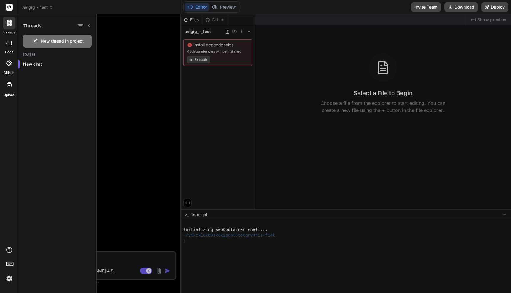
click at [9, 56] on div "GitHub" at bounding box center [9, 64] width 18 height 21
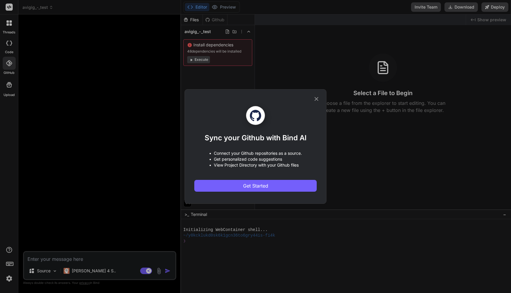
click at [10, 81] on div "Sync your Github with Bind AI • Connect your Github repositories as a source. •…" at bounding box center [255, 146] width 511 height 293
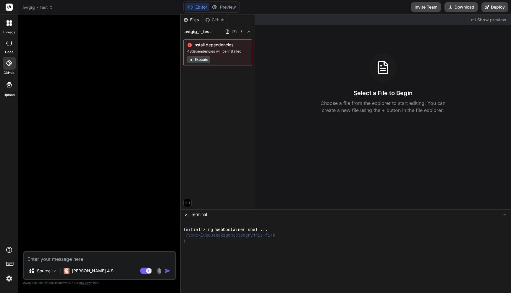
click at [10, 84] on icon at bounding box center [9, 84] width 5 height 5
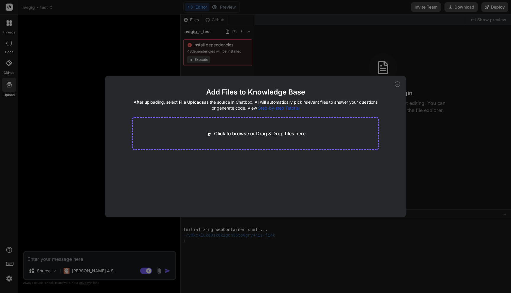
click at [38, 81] on div "Add Files to Knowledge Base After uploading, select File Uploads as the source …" at bounding box center [255, 146] width 511 height 293
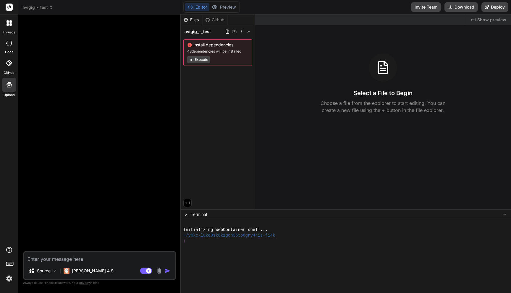
click at [16, 83] on div "Upload" at bounding box center [9, 86] width 18 height 22
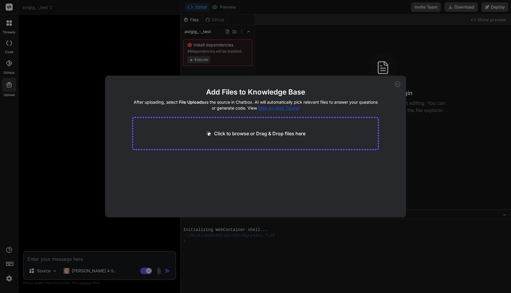
click at [57, 45] on div "Add Files to Knowledge Base After uploading, select File Uploads as the source …" at bounding box center [255, 146] width 511 height 293
type textarea "x"
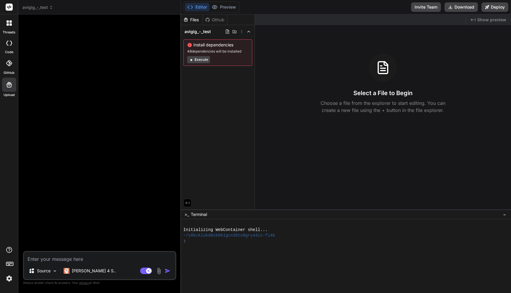
click at [9, 279] on img at bounding box center [9, 279] width 10 height 10
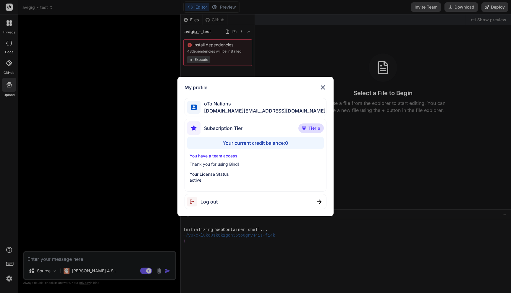
click at [321, 84] on img at bounding box center [322, 87] width 7 height 7
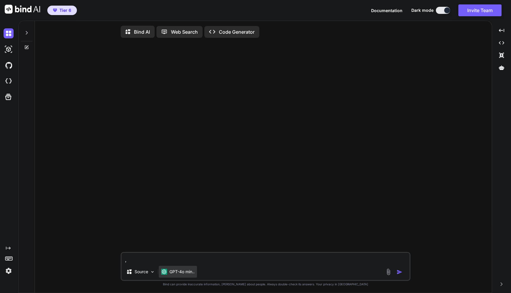
click at [186, 272] on p "GPT-4o min.." at bounding box center [181, 272] width 25 height 6
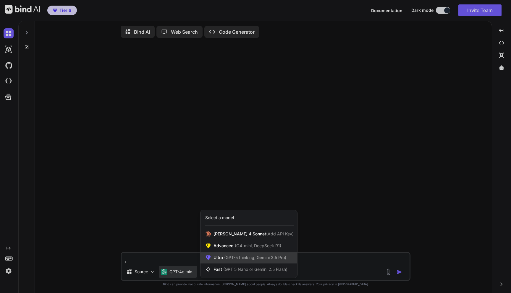
click at [217, 264] on div "Ultra (GPT-5 thinking, Gemini 2.5 Pro)" at bounding box center [248, 258] width 97 height 12
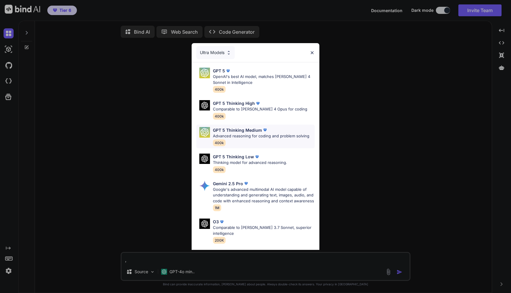
click at [220, 132] on p "GPT 5 Thinking Medium" at bounding box center [237, 130] width 49 height 6
type textarea "x"
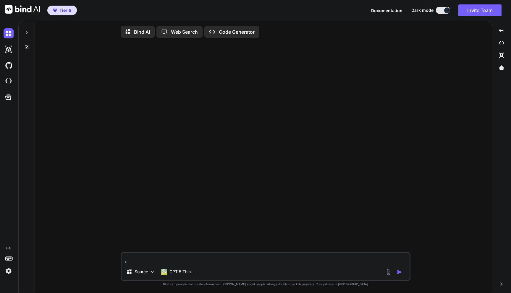
click at [188, 259] on textarea "," at bounding box center [266, 258] width 288 height 11
type textarea "v"
type textarea "x"
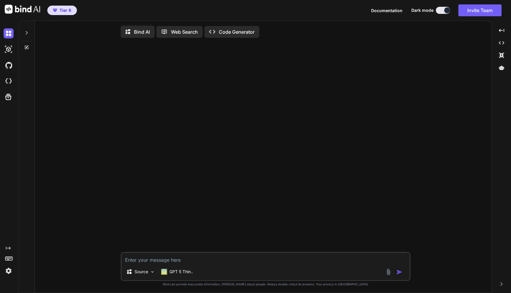
type textarea "x"
type textarea "ה"
type textarea "x"
type textarea "הח"
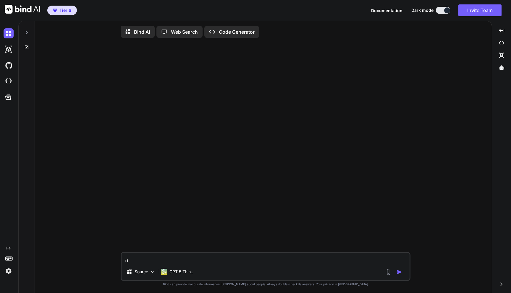
type textarea "x"
type textarea "ה"
type textarea "x"
type textarea "הי"
type textarea "x"
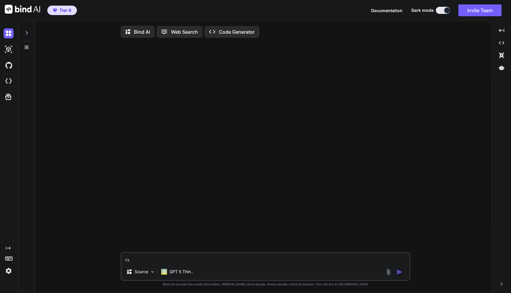
type textarea "היי"
type textarea "x"
type textarea "היי"
type textarea "x"
type textarea "היי ת"
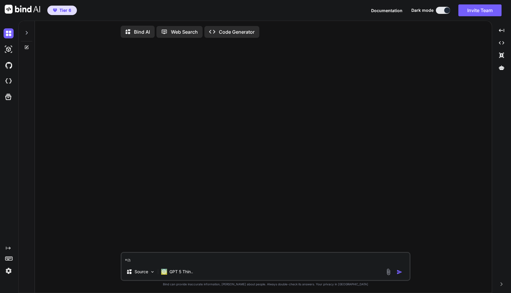
type textarea "x"
type textarea "היי תב"
type textarea "x"
type textarea "היי תבנ"
type textarea "x"
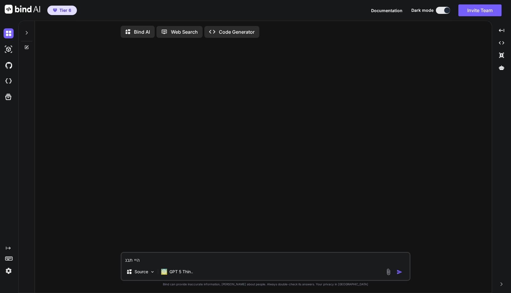
type textarea "היי תבנה"
type textarea "x"
type textarea "היי תבנה"
type textarea "x"
type textarea "היי תבנה ח"
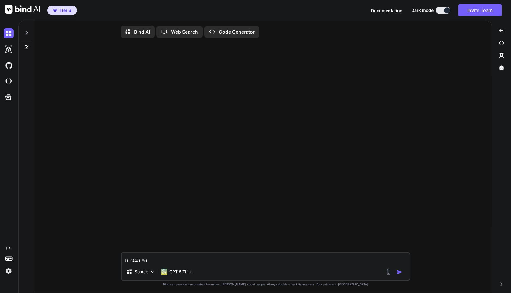
type textarea "x"
type textarea "היי תבנה"
type textarea "x"
type textarea "היי תבנה ל"
type textarea "x"
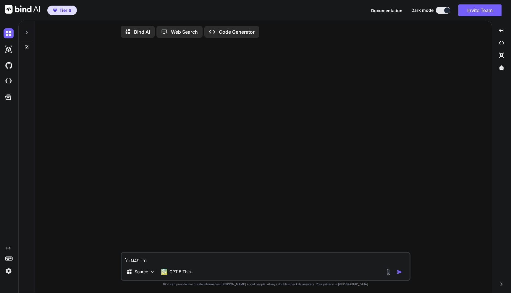
type textarea "היי תבנה [PERSON_NAME]"
type textarea "x"
type textarea "היי תבנה [PERSON_NAME]"
type textarea "x"
type textarea "היי תבנה [PERSON_NAME] ק"
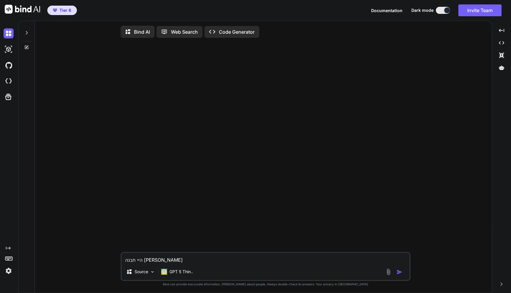
type textarea "x"
type textarea "היי תבנה [PERSON_NAME] קו"
type textarea "x"
type textarea "היי תבנה [PERSON_NAME] קוד"
type textarea "x"
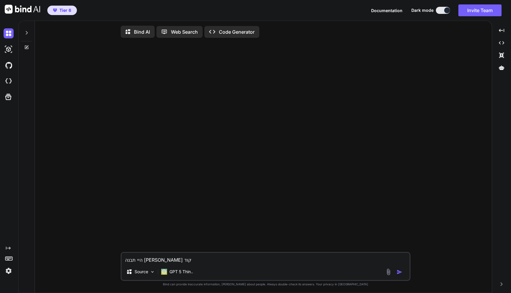
type textarea "היי תבנה [PERSON_NAME] קוד"
type textarea "x"
type textarea "היי תבנה [PERSON_NAME] קוד ב"
type textarea "x"
type textarea "היי תבנה [PERSON_NAME] קוד בפ"
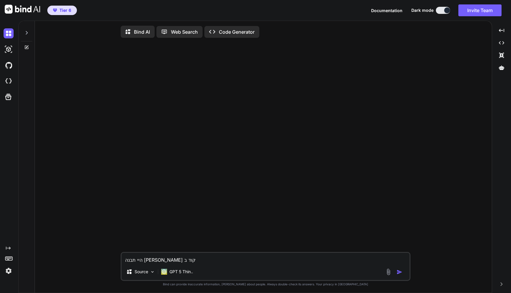
type textarea "x"
type textarea "היי תבנה [PERSON_NAME] קוד בפי"
type textarea "x"
type textarea "היי תבנה [PERSON_NAME] קוד בפיי"
type textarea "x"
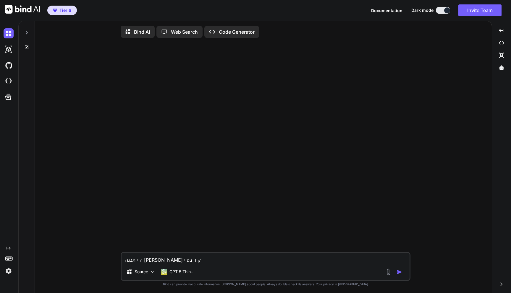
type textarea "היי תבנה [PERSON_NAME] קוד בפייצ"
type textarea "x"
type textarea "היי תבנה [PERSON_NAME] קוד בפייצ["
type textarea "x"
type textarea "היי תבנה [PERSON_NAME] קוד בפייצ"
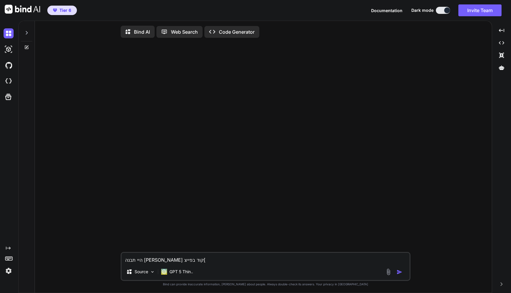
type textarea "x"
type textarea "היי תבנה [PERSON_NAME] קוד בפיי"
type textarea "x"
type textarea "היי תבנה [PERSON_NAME] קוד בפיית"
type textarea "x"
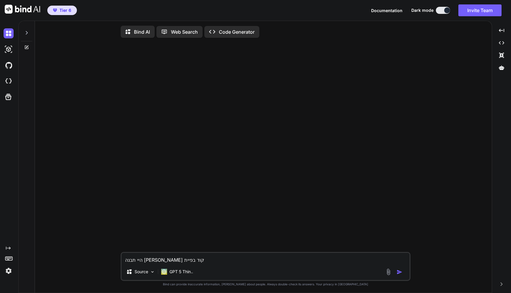
type textarea "היי תבנה [PERSON_NAME] קוד בפייתו"
type textarea "x"
type textarea "היי תבנה [PERSON_NAME] קוד בפייתון"
type textarea "x"
type textarea "היי תבנה [PERSON_NAME] קוד בפייתון"
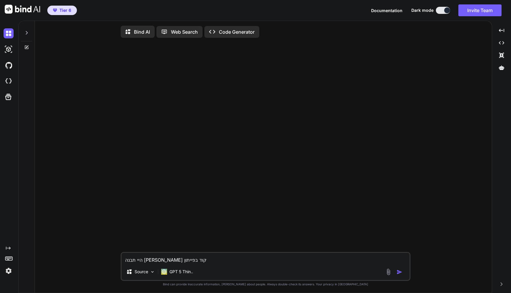
type textarea "x"
type textarea "היי תבנה [PERSON_NAME] קוד בפייתון ש"
type textarea "x"
type textarea "היי תבנה [PERSON_NAME] קוד בפייתון [PERSON_NAME]"
type textarea "x"
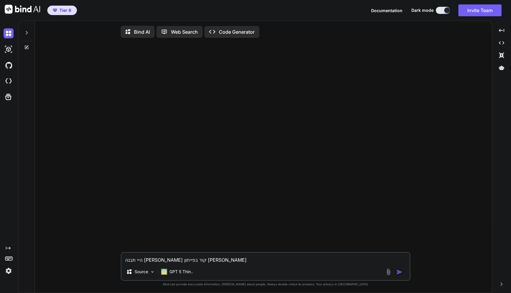
type textarea "היי תבנה [PERSON_NAME] קוד בפייתון שמצ"
type textarea "x"
type textarea "היי תבנה [PERSON_NAME] קוד בפייתון שמצי"
type textarea "x"
type textarea "היי תבנה [PERSON_NAME] קוד בפייתון שמציג"
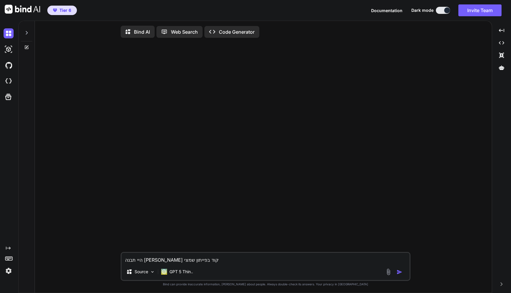
type textarea "x"
type textarea "היי תבנה [PERSON_NAME] קוד בפייתון שמציג"
type textarea "x"
type textarea "היי תבנה [PERSON_NAME] קוד בפייתון שמציג א"
type textarea "x"
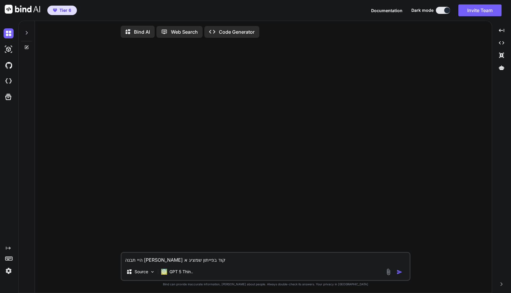
type textarea "היי תבנה [PERSON_NAME] קוד בפייתון שמציג אפ"
type textarea "x"
type textarea "היי תבנה [PERSON_NAME] קוד בפייתון שמציג אפל"
type textarea "x"
type textarea "היי תבנה [PERSON_NAME] קוד בפייתון שמציג אפלי"
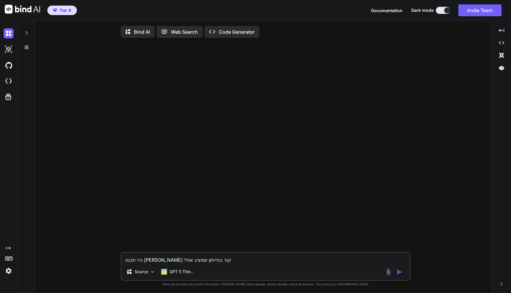
type textarea "x"
type textarea "היי תבנה [PERSON_NAME] קוד בפייתון שמציג [PERSON_NAME]"
type textarea "x"
type textarea "היי תבנה [PERSON_NAME] קוד בפייתון שמציג אפליקצ"
type textarea "x"
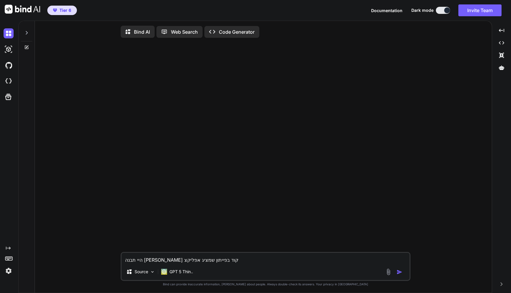
type textarea "היי תבנה [PERSON_NAME] קוד בפייתון שמציג אפליקצי"
type textarea "x"
type textarea "היי תבנה [PERSON_NAME] קוד בפייתון שמציג אפליקציה"
type textarea "x"
type textarea "היי תבנה [PERSON_NAME] קוד בפייתון שמציג אפליקציה"
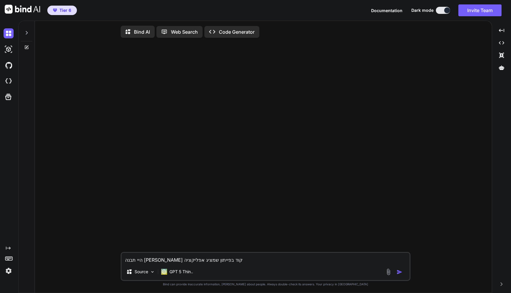
type textarea "x"
type textarea "היי תבנה [PERSON_NAME] קוד בפייתון שמציג אפליקציה ש"
type textarea "x"
type textarea "היי תבנה [PERSON_NAME] קוד בפייתון שמציג אפליקציה שה"
type textarea "x"
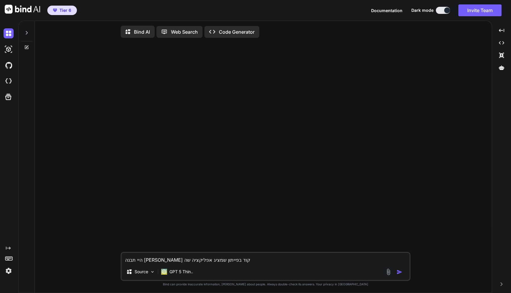
type textarea "היי תבנה [PERSON_NAME] קוד בפייתון שמציג אפליקציה שהי"
type textarea "x"
type textarea "היי תבנה [PERSON_NAME] קוד בפייתון שמציג אפליקציה שהיא"
type textarea "x"
type textarea "היי תבנה [PERSON_NAME] קוד בפייתון שמציג אפליקציה שהיא"
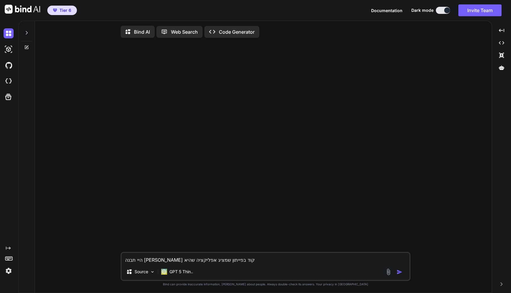
type textarea "x"
type textarea "היי תבנה [PERSON_NAME] קוד בפייתון שמציג אפליקציה שהיא ב"
type textarea "x"
type textarea "היי תבנה [PERSON_NAME] קוד בפייתון שמציג אפליקציה שהיא בע"
type textarea "x"
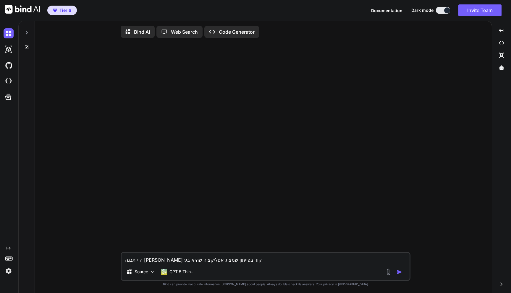
type textarea "היי תבנה [PERSON_NAME] קוד בפייתון שמציג אפליקציה שהיא בעצ"
type textarea "x"
type textarea "היי תבנה [PERSON_NAME] קוד בפייתון שמציג אפליקציה שהיא בעצם"
type textarea "x"
type textarea "היי תבנה [PERSON_NAME] קוד בפייתון שמציג אפליקציה שהיא בעצם"
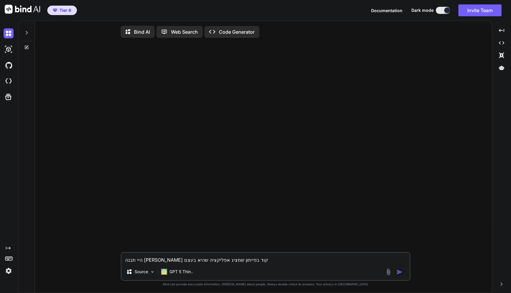
type textarea "x"
type textarea "היי תבנה [PERSON_NAME] קוד בפייתון שמציג אפליקציה שהיא בעצם ס"
type textarea "x"
type textarea "היי תבנה [PERSON_NAME] קוד בפייתון שמציג אפליקציה שהיא בעצם סי"
type textarea "x"
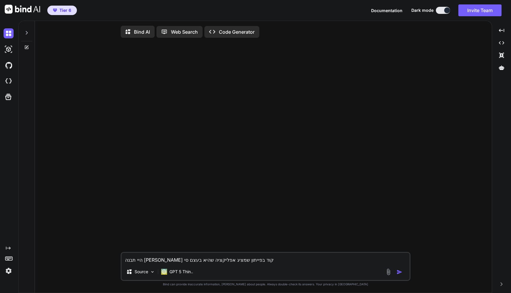
type textarea "היי תבנה [PERSON_NAME] קוד בפייתון שמציג אפליקציה שהיא בעצם סיד"
type textarea "x"
type textarea "היי תבנה [PERSON_NAME] קוד בפייתון שמציג אפליקציה שהיא בעצם סידו"
type textarea "x"
type textarea "היי תבנה [PERSON_NAME] קוד בפייתון שמציג אפליקציה שהיא בעצם סידור"
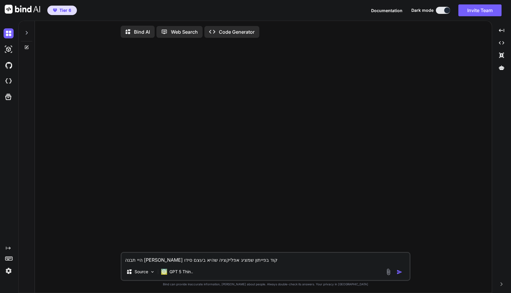
type textarea "x"
type textarea "היי תבנה [PERSON_NAME] קוד בפייתון שמציג אפליקציה שהיא בעצם סידור"
type textarea "x"
type textarea "היי תבנה [PERSON_NAME] קוד בפייתון שמציג אפליקציה שהיא בעצם סידור י"
type textarea "x"
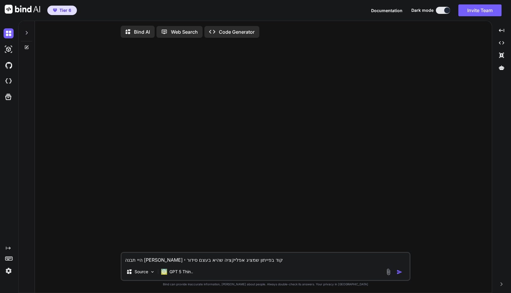
type textarea "היי תבנה [PERSON_NAME] קוד בפייתון שמציג אפליקציה שהיא בעצם סידור יה"
type textarea "x"
type textarea "היי תבנה [PERSON_NAME] קוד בפייתון שמציג אפליקציה שהיא בעצם סידור יהו"
type textarea "x"
type textarea "היי תבנה [PERSON_NAME] קוד בפייתון שמציג אפליקציה שהיא בעצם סידור יהוד"
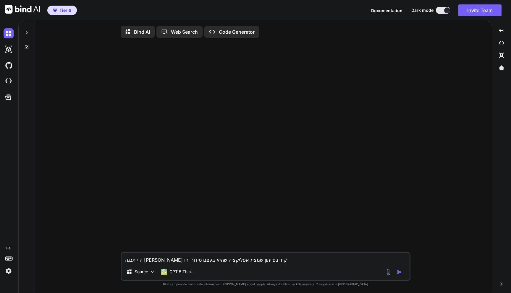
type textarea "x"
type textarea "היי תבנה [PERSON_NAME] קוד בפייתון שמציג אפליקציה שהיא בעצם סידור [DEMOGRAPHIC_…"
type textarea "x"
type textarea "היי תבנה [PERSON_NAME] קוד בפייתון שמציג אפליקציה שהיא בעצם סידור [DEMOGRAPHIC_…"
type textarea "x"
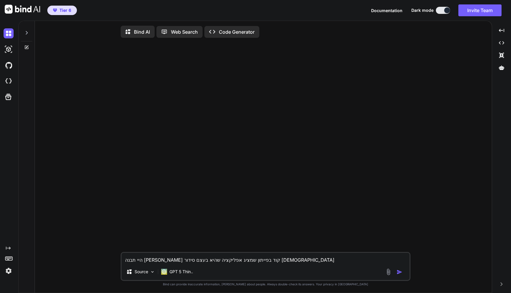
type textarea "היי תבנה [PERSON_NAME] קוד בפייתון שמציג אפליקציה שהיא בעצם סידור [DEMOGRAPHIC_…"
type textarea "x"
type textarea "היי תבנה [PERSON_NAME] קוד בפייתון שמציג אפליקציה שהיא בעצם סידור [DEMOGRAPHIC_…"
type textarea "x"
type textarea "היי תבנה [PERSON_NAME] קוד בפייתון שמציג אפליקציה שהיא בעצם סידור [DEMOGRAPHIC_…"
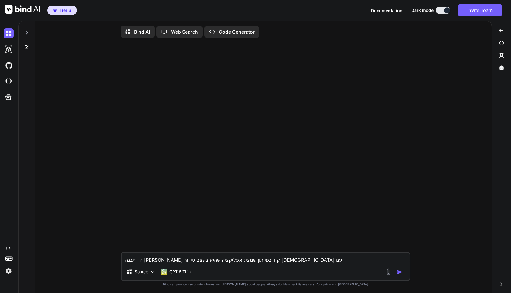
type textarea "x"
type textarea "היי תבנה [PERSON_NAME] קוד בפייתון שמציג אפליקציה שהיא בעצם סידור [DEMOGRAPHIC_…"
type textarea "x"
type textarea "היי תבנה [PERSON_NAME] קוד בפייתון שמציג אפליקציה שהיא בעצם סידור [DEMOGRAPHIC_…"
type textarea "x"
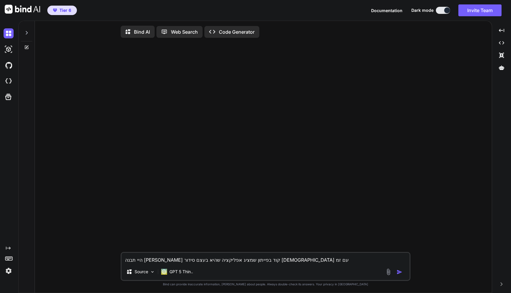
type textarea "היי תבנה [PERSON_NAME] קוד בפייתון שמציג אפליקציה שהיא בעצם סידור [DEMOGRAPHIC_…"
type textarea "x"
type textarea "היי תבנה [PERSON_NAME] קוד בפייתון שמציג אפליקציה שהיא בעצם סידור [DEMOGRAPHIC_…"
type textarea "x"
type textarea "היי תבנה [PERSON_NAME] קוד בפייתון שמציג אפליקציה שהיא בעצם סידור [DEMOGRAPHIC_…"
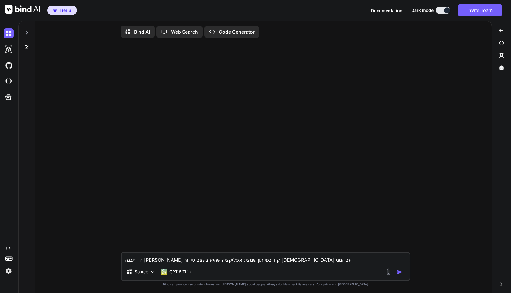
type textarea "x"
type textarea "היי תבנה [PERSON_NAME] קוד בפייתון שמציג אפליקציה שהיא בעצם סידור [DEMOGRAPHIC_…"
type textarea "x"
type textarea "היי תבנה [PERSON_NAME] קוד בפייתון שמציג אפליקציה שהיא בעצם סידור [DEMOGRAPHIC_…"
type textarea "x"
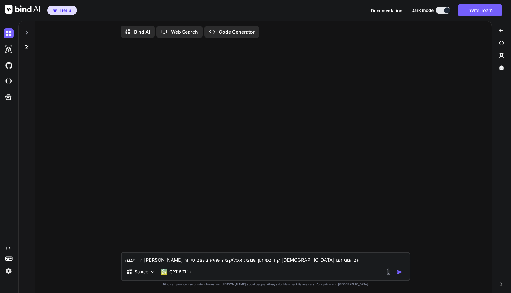
type textarea "היי תבנה [PERSON_NAME] קוד בפייתון שמציג אפליקציה שהיא בעצם סידור [DEMOGRAPHIC_…"
type textarea "x"
type textarea "היי תבנה [PERSON_NAME] קוד בפייתון שמציג אפליקציה שהיא בעצם סידור [DEMOGRAPHIC_…"
type textarea "x"
type textarea "היי תבנה [PERSON_NAME] קוד בפייתון שמציג אפליקציה שהיא בעצם סידור [DEMOGRAPHIC_…"
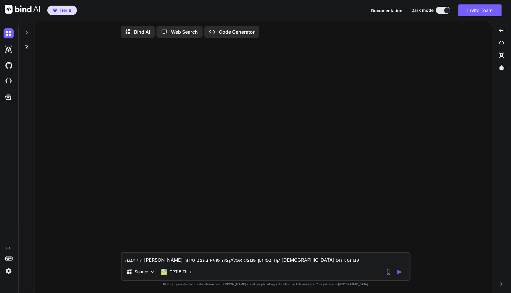
type textarea "x"
type textarea "היי תבנה [PERSON_NAME] קוד בפייתון שמציג אפליקציה שהיא בעצם סידור [DEMOGRAPHIC_…"
type textarea "x"
type textarea "היי תבנה [PERSON_NAME] קוד בפייתון שמציג אפליקציה שהיא בעצם סידור [DEMOGRAPHIC_…"
type textarea "x"
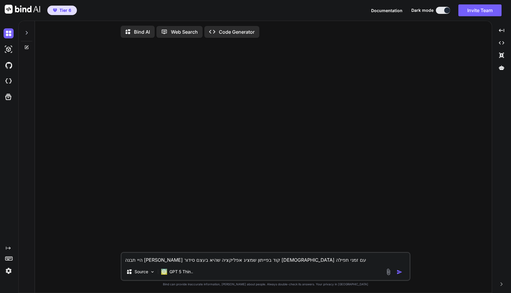
type textarea "היי תבנה [PERSON_NAME] קוד בפייתון שמציג אפליקציה שהיא בעצם סידור [DEMOGRAPHIC_…"
type textarea "x"
type textarea "היי תבנה [PERSON_NAME] קוד בפייתון שמציג אפליקציה שהיא בעצם סידור [DEMOGRAPHIC_…"
type textarea "x"
type textarea "היי תבנה [PERSON_NAME] קוד בפייתון שמציג אפליקציה שהיא בעצם סידור [DEMOGRAPHIC_…"
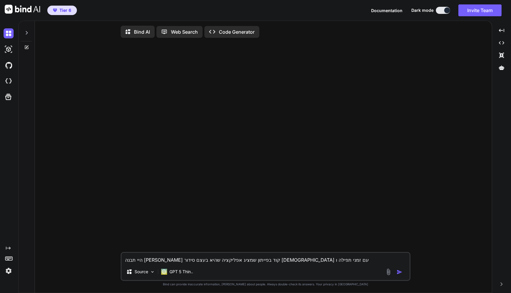
type textarea "x"
type textarea "היי תבנה [PERSON_NAME] קוד בפייתון שמציג אפליקציה שהיא בעצם סידור [DEMOGRAPHIC_…"
type textarea "x"
type textarea "היי תבנה לי קוד בפייתון שמציג אפליקציה שהיא בעצם סידור יהודי עם זמני תפילה ופיצ"
type textarea "x"
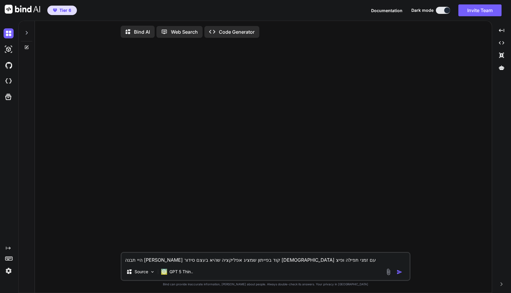
type textarea "היי תבנה לי קוד בפייתון שמציג אפליקציה שהיא בעצם סידור יהודי עם זמני תפילה ופיצ׳"
type textarea "x"
type textarea "היי תבנה לי קוד בפייתון שמציג אפליקציה שהיא בעצם סידור יהודי עם זמני תפילה ופיצ…"
type textarea "x"
type textarea "היי תבנה לי קוד בפייתון שמציג אפליקציה שהיא בעצם סידור יהודי עם זמני תפילה ופיצ…"
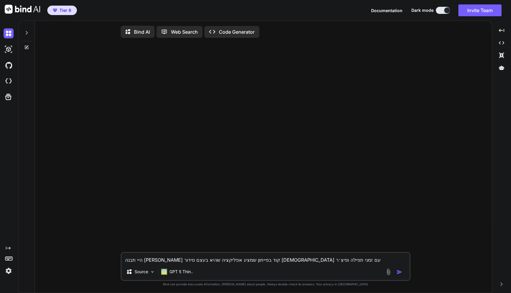
type textarea "x"
type textarea "היי תבנה לי קוד בפייתון שמציג אפליקציה שהיא בעצם סידור יהודי עם זמני תפילה ופיצ…"
type textarea "x"
type textarea "היי תבנה לי קוד בפייתון שמציג אפליקציה שהיא בעצם סידור יהודי עם זמני תפילה ופיצ…"
type textarea "x"
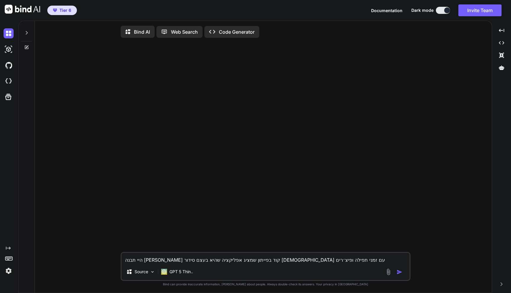
type textarea "היי תבנה לי קוד בפייתון שמציג אפליקציה שהיא בעצם סידור יהודי עם זמני תפילה ופיצ…"
type textarea "x"
type textarea "היי תבנה לי קוד בפייתון שמציג אפליקציה שהיא בעצם סידור יהודי עם זמני תפילה ופיצ…"
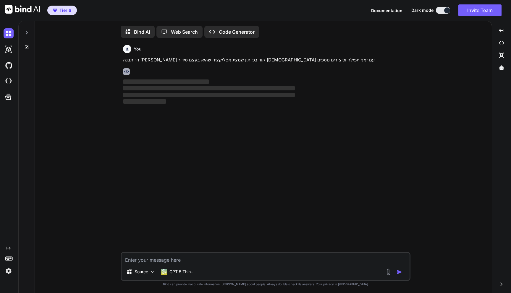
scroll to position [2, 0]
click at [10, 50] on img at bounding box center [9, 49] width 10 height 10
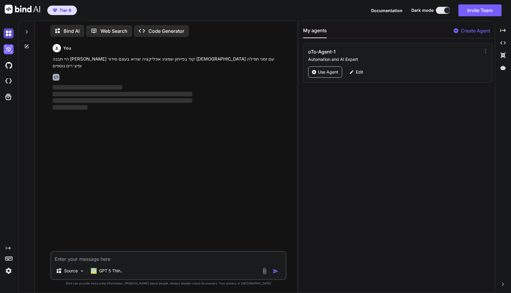
click at [9, 34] on img at bounding box center [9, 33] width 10 height 10
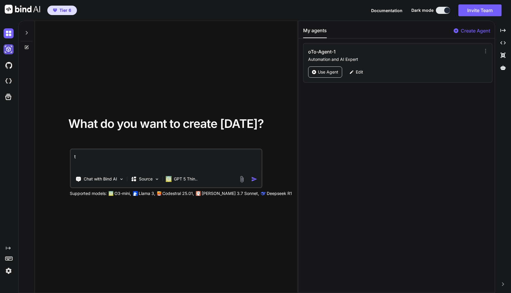
click at [11, 50] on img at bounding box center [9, 49] width 10 height 10
click at [7, 50] on img at bounding box center [9, 49] width 10 height 10
click at [13, 52] on img at bounding box center [9, 49] width 10 height 10
click at [11, 41] on div at bounding box center [10, 33] width 12 height 16
click at [13, 51] on img at bounding box center [9, 49] width 10 height 10
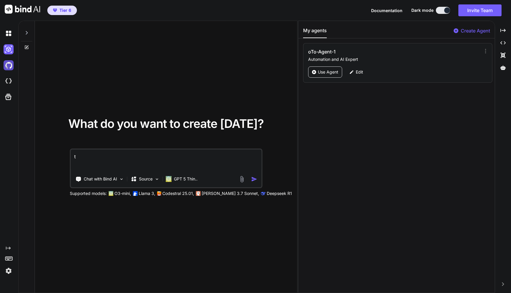
click at [5, 65] on img at bounding box center [9, 65] width 10 height 10
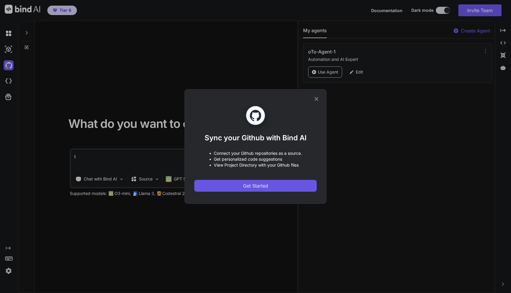
click at [233, 191] on button "Get Started" at bounding box center [255, 186] width 122 height 12
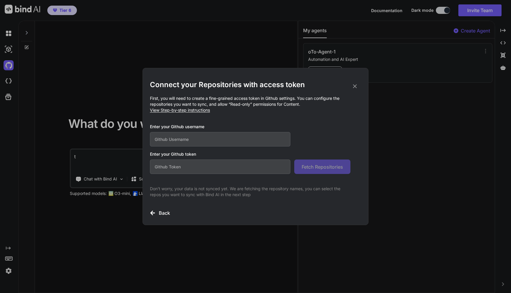
click at [350, 88] on h2 "Connect your Repositories with access token" at bounding box center [255, 84] width 211 height 9
click at [355, 86] on icon at bounding box center [355, 87] width 4 height 4
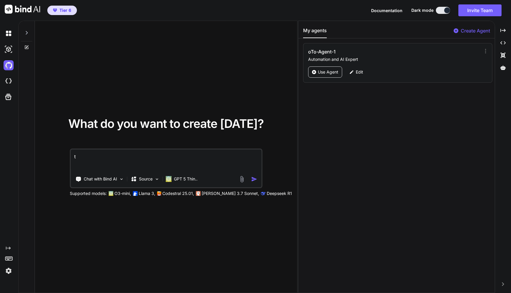
click at [6, 75] on div at bounding box center [10, 81] width 12 height 16
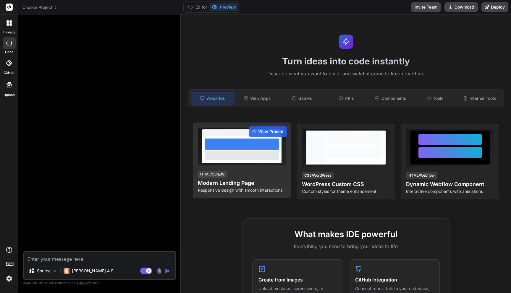
click at [248, 154] on div at bounding box center [242, 155] width 75 height 9
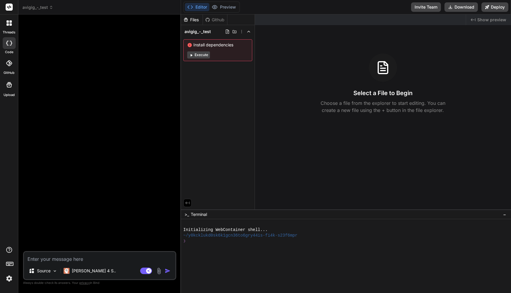
click at [197, 45] on span "Install dependencies" at bounding box center [217, 45] width 61 height 6
click at [190, 53] on icon at bounding box center [191, 55] width 4 height 4
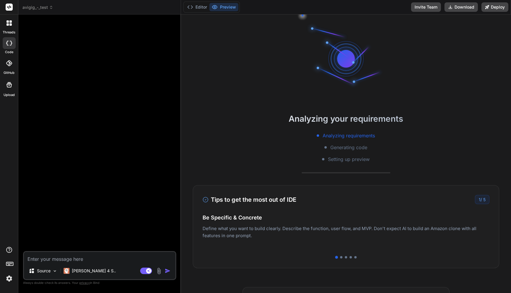
scroll to position [22, 0]
type textarea "x"
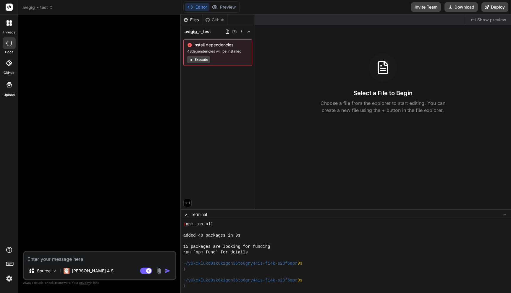
click at [482, 20] on span "Show preview" at bounding box center [491, 20] width 29 height 6
click at [216, 12] on div "Editor Preview Disabled until preview for your project is generated" at bounding box center [211, 6] width 56 height 11
click at [63, 257] on textarea at bounding box center [99, 257] width 151 height 11
type textarea "c"
type textarea "x"
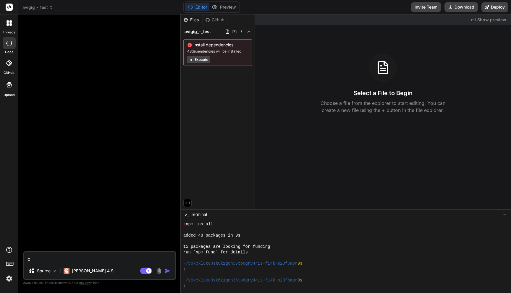
type textarea "cb"
type textarea "x"
type textarea "c"
type textarea "x"
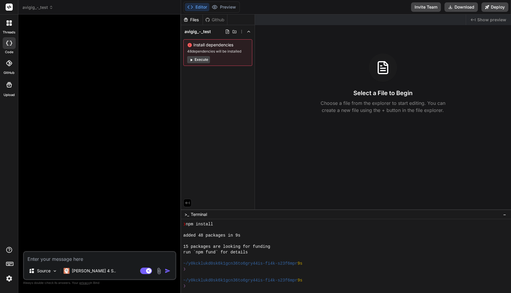
type textarea "א"
type textarea "x"
type textarea "אפ"
type textarea "x"
type textarea "אפל"
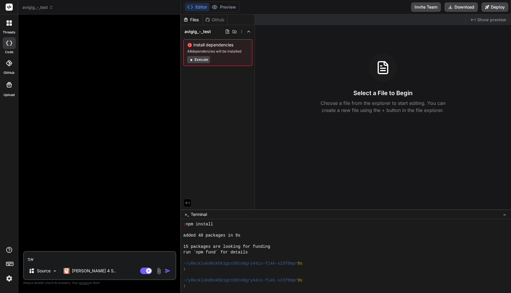
type textarea "x"
type textarea "אפלי"
type textarea "x"
type textarea "אפליר"
type textarea "x"
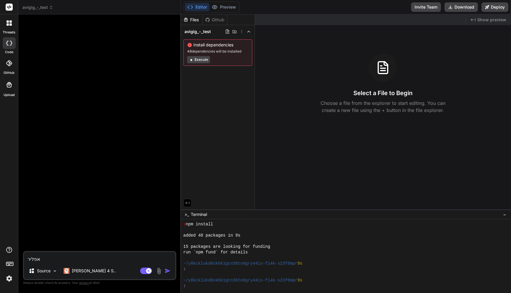
type textarea "אפלי"
type textarea "x"
type textarea "אפליק"
type textarea "x"
type textarea "אפליקצ"
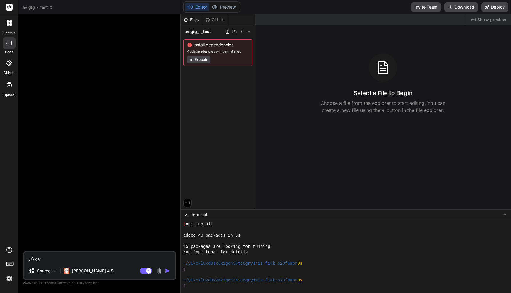
type textarea "x"
type textarea "אפליקצי"
type textarea "x"
type textarea "אפליקציה"
type textarea "x"
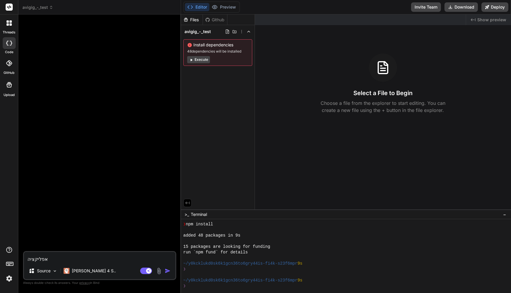
type textarea "אפליקציה"
type textarea "x"
type textarea "אפליקציה ש"
type textarea "x"
type textarea "אפליקציה של"
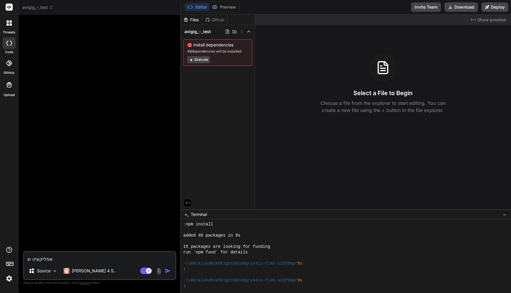
type textarea "x"
type textarea "אפליקציה של"
type textarea "x"
type textarea "אפליקציה של ס"
type textarea "x"
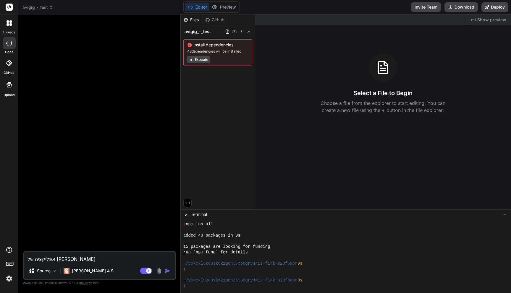
type textarea "אפליקציה של סי"
type textarea "x"
type textarea "אפליקציה של סיד"
type textarea "x"
type textarea "אפליקציה של סידו"
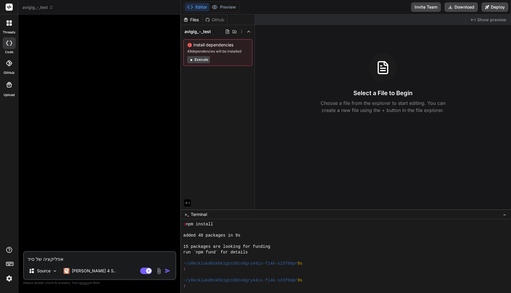
type textarea "x"
type textarea "אפליקציה של סידור"
type textarea "x"
type textarea "אפליקציה של סידור"
type textarea "x"
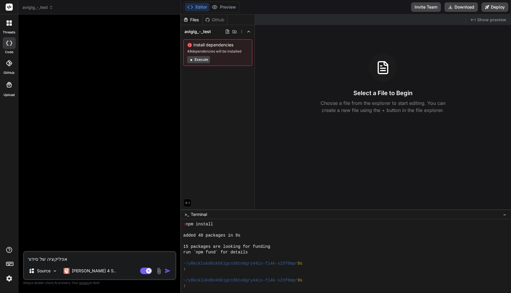
type textarea "אפליקציה של סידור י"
type textarea "x"
type textarea "אפליקציה של סידור יה"
type textarea "x"
type textarea "אפליקציה של סידור יהו"
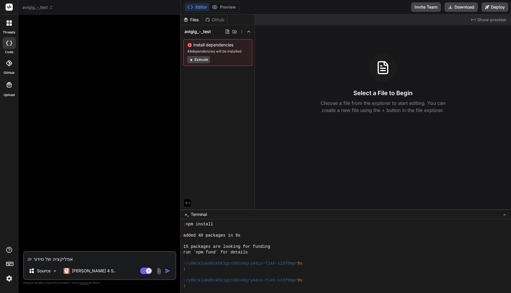
type textarea "x"
type textarea "אפליקציה של סידור יהוד"
type textarea "x"
type textarea "אפליקציה של סידור יהודי"
type textarea "x"
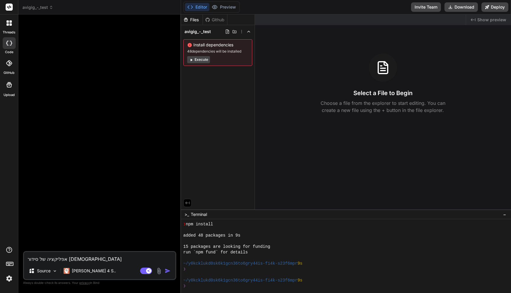
type textarea "אפליקציה של סידור יהודי"
type textarea "x"
type textarea "אפליקציה של סידור יהודי ע"
type textarea "x"
type textarea "אפליקציה של סידור יהודי עם"
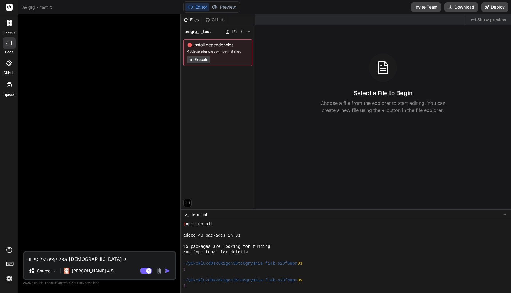
type textarea "x"
type textarea "אפליקציה של סידור יהודי עם"
type textarea "x"
type textarea "אפליקציה של סידור יהודי עם כ"
type textarea "x"
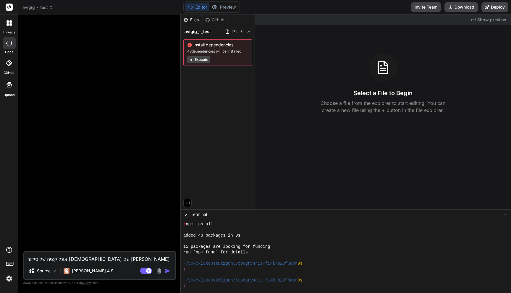
type textarea "אפליקציה של סידור יהודי עם כל"
type textarea "x"
type textarea "אפליקציה של סידור יהודי עם כל"
type textarea "x"
type textarea "אפליקציה של סידור יהודי עם כל ה"
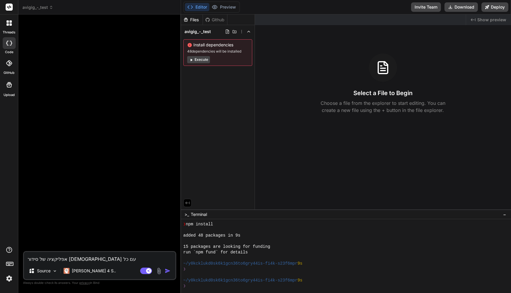
type textarea "x"
type textarea "אפליקציה של סידור יהודי עם כל הת"
type textarea "x"
type textarea "אפליקציה של סידור יהודי עם כל התפ"
type textarea "x"
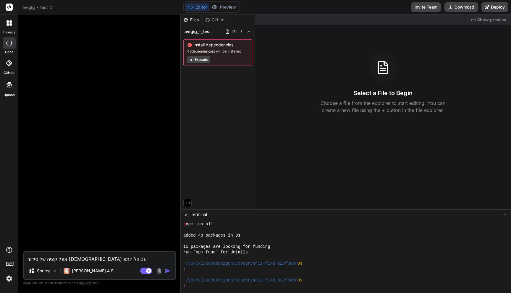
type textarea "אפליקציה של סידור יהודי עם כל התפי"
type textarea "x"
type textarea "אפליקציה של סידור יהודי עם כל התפיל"
type textarea "x"
type textarea "אפליקציה של סידור יהודי עם כל התפילו"
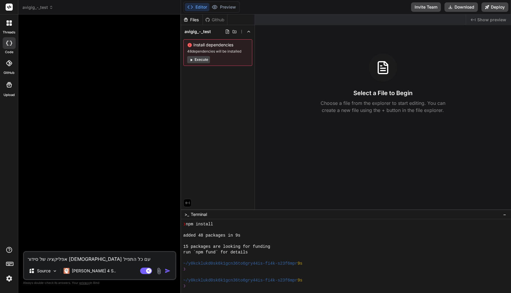
type textarea "x"
type textarea "אפליקציה של סידור יהודי עם כל התפילות"
type textarea "x"
type textarea "אפליקציה של סידור יהודי עם כל התפילות"
type textarea "x"
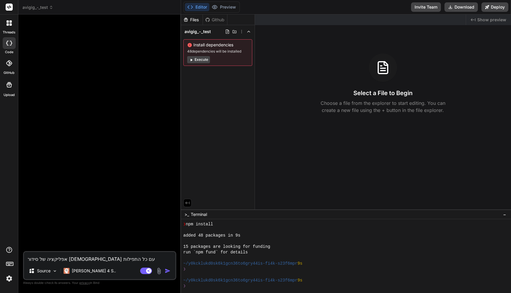
type textarea "אפליקציה של סידור יהודי עם כל התפילות ש"
type textarea "x"
type textarea "אפליקציה של סידור יהודי עם כל התפילות שי"
type textarea "x"
type textarea "אפליקציה של סידור יהודי עם כל התפילות שיה"
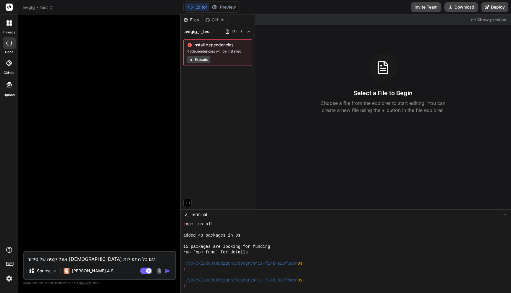
type textarea "x"
type textarea "אפליקציה של סידור יהודי עם כל התפילות שיהו"
type textarea "x"
type textarea "אפליקציה של סידור יהודי עם כל התפילות שיהוד"
type textarea "x"
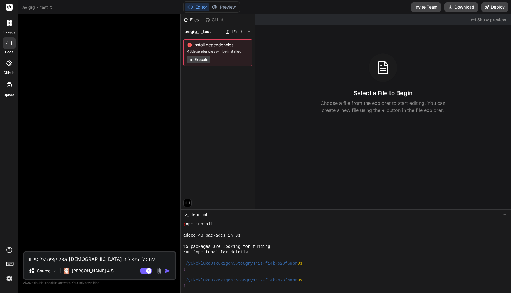
type textarea "אפליקציה של סידור יהודי עם כל התפילות שיהודי"
type textarea "x"
type textarea "אפליקציה של סידור יהודי עם כל התפילות שיהודי"
type textarea "x"
type textarea "אפליקציה של סידור יהודי עם כל התפילות שיהודי צ"
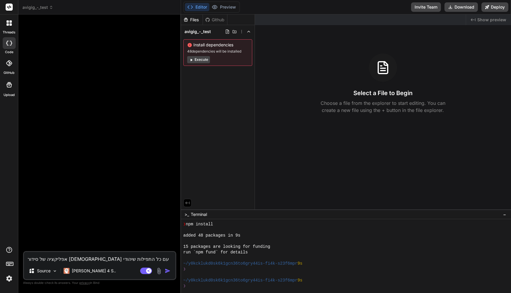
type textarea "x"
type textarea "אפליקציה של סידור יהודי עם כל התפילות שיהודי צר"
type textarea "x"
type textarea "אפליקציה של סידור יהודי עם כל התפילות שיהודי צרי"
type textarea "x"
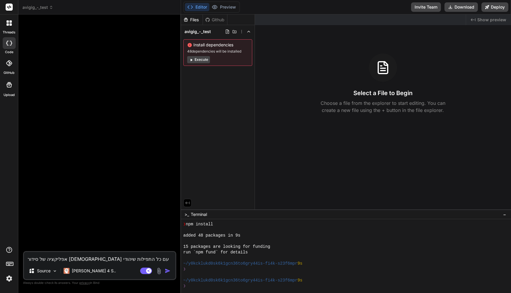
type textarea "אפליקציה של סידור יהודי עם כל התפילות שיהודי צריל"
type textarea "x"
type textarea "אפליקציה של סידור יהודי עם כל התפילות שיהודי צריל"
type textarea "x"
type textarea "אפליקציה של סידור יהודי עם כל התפילות שיהודי צריל ל"
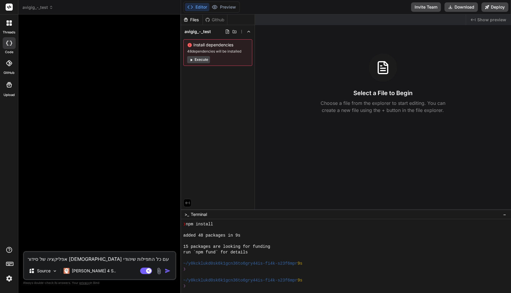
type textarea "x"
type textarea "אפליקציה של סידור יהודי עם כל התפילות שיהודי צריל לע"
type textarea "x"
type textarea "אפליקציה של סידור יהודי עם כל התפילות שיהודי צריל ל"
type textarea "x"
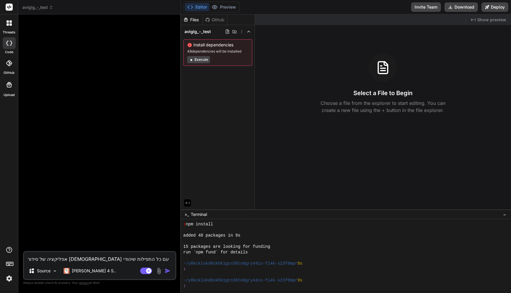
type textarea "אפליקציה של סידור יהודי עם כל התפילות שיהודי צריל לכ"
type textarea "x"
type textarea "אפליקציה של סידור יהודי עם כל התפילות שיהודי צריל לכל"
type textarea "x"
type textarea "אפליקציה של סידור יהודי עם כל התפילות שיהודי צריל לכל"
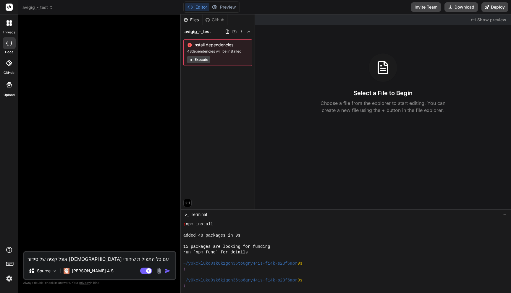
type textarea "x"
type textarea "אפליקציה של סידור יהודי עם כל התפילות שיהודי צריל לכל מ"
type textarea "x"
type textarea "אפליקציה של סידור יהודי עם כל התפילות שיהודי צריל לכל מה"
type textarea "x"
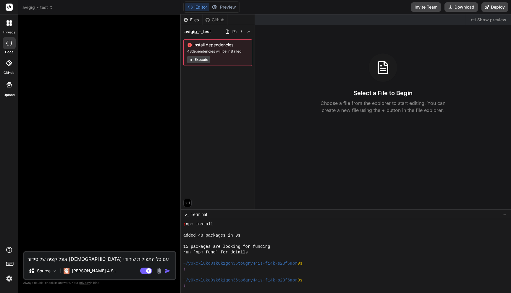
type textarea "אפליקציה של סידור יהודי עם כל התפילות שיהודי צריל לכל מהל"
type textarea "x"
type textarea "אפליקציה של סידור יהודי עם כל התפילות שיהודי צריל לכל מהלך"
type textarea "x"
type textarea "אפליקציה של סידור יהודי עם כל התפילות שיהודי צריל לכל מהלך"
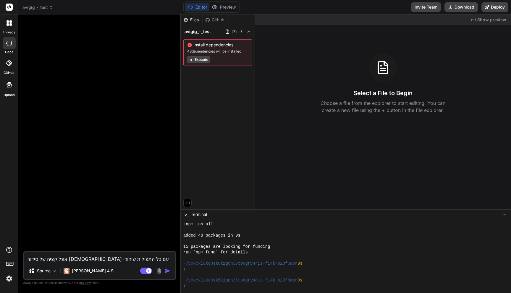
type textarea "x"
type textarea "אפליקציה של סידור יהודי עם כל התפילות שיהודי צריל לכל מהלך ה"
type textarea "x"
type textarea "אפליקציה של סידור יהודי עם כל התפילות שיהודי צריל לכל מהלך הש"
type textarea "x"
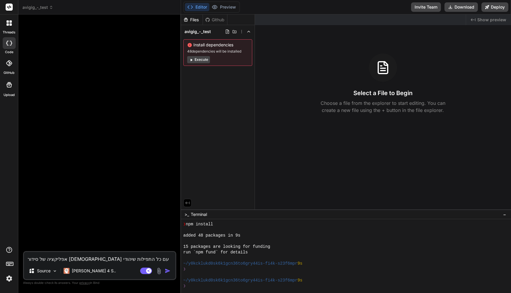
type textarea "אפליקציה של סידור יהודי עם כל התפילות שיהודי צריל לכל מהלך השנ"
type textarea "x"
type textarea "אפליקציה של סידור יהודי עם כל התפילות שיהודי צריל לכל מהלך השנה"
type textarea "x"
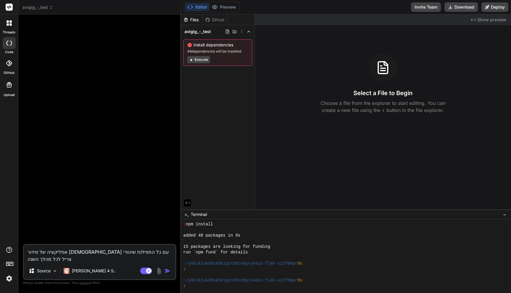
type textarea "אפליקציה של סידור יהודי עם כל התפילות שיהודי צריל לכל מהלך השנה"
click at [169, 271] on img "button" at bounding box center [168, 271] width 6 height 6
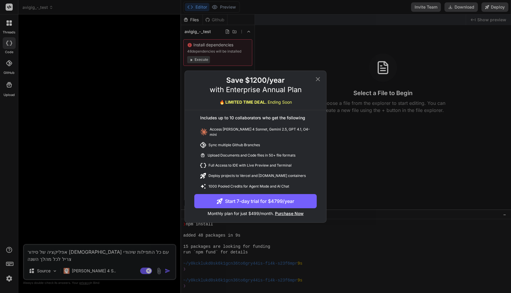
click at [316, 81] on icon at bounding box center [317, 79] width 7 height 7
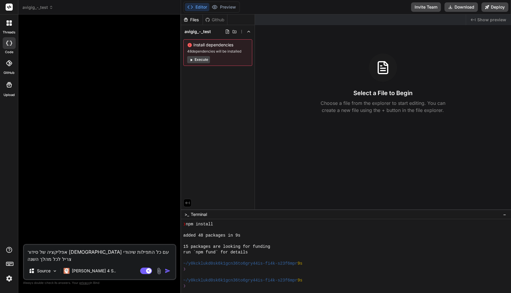
click at [63, 258] on textarea "אפליקציה של סידור יהודי עם כל התפילות שיהודי צריל לכל מהלך השנה" at bounding box center [99, 254] width 151 height 18
click at [146, 272] on rect at bounding box center [146, 271] width 12 height 7
click at [166, 272] on img "button" at bounding box center [168, 271] width 6 height 6
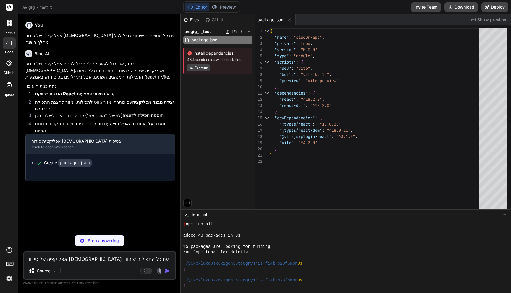
type textarea "x"
type textarea "<script type="module" src="/src/main.jsx"></script> </body> </html>"
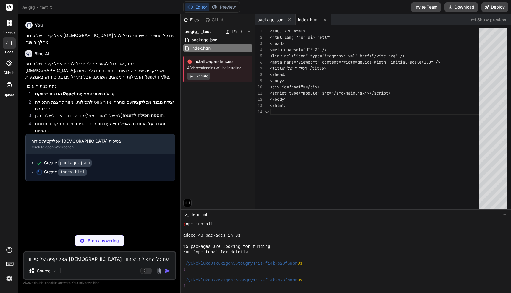
scroll to position [19, 0]
type textarea "x"
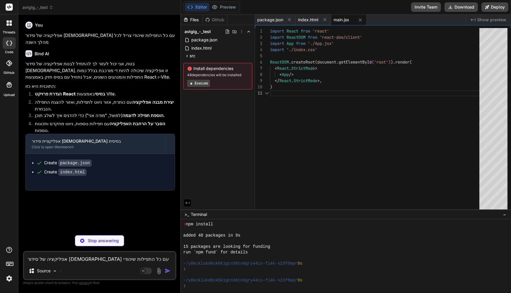
scroll to position [0, 0]
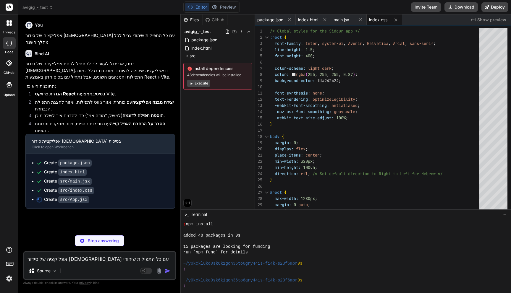
type textarea "x"
type textarea "} export default App;"
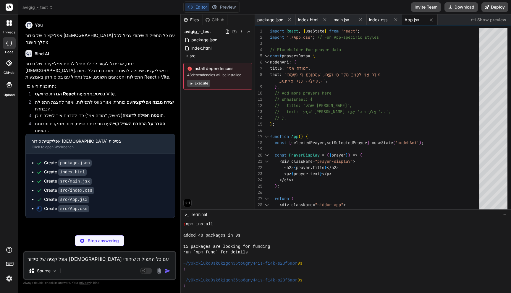
type textarea "x"
type textarea "margin-top: 0; margin-bottom: 15px; } .prayer-display p { white-space: pre-wrap…"
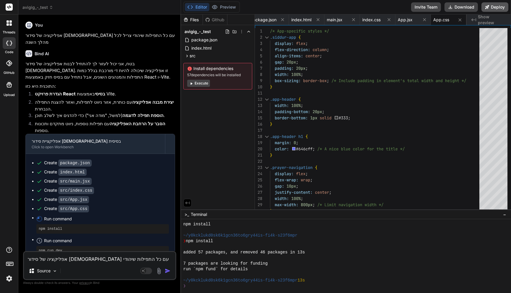
scroll to position [140, 0]
click at [498, 6] on button "Deploy" at bounding box center [494, 6] width 27 height 9
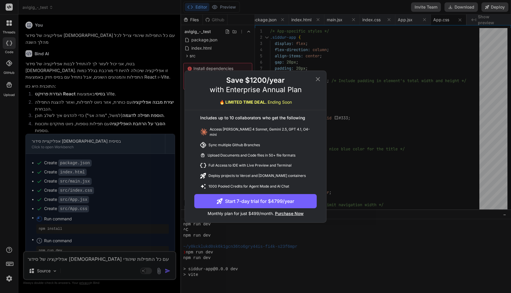
scroll to position [247, 0]
click at [316, 79] on icon at bounding box center [318, 79] width 4 height 4
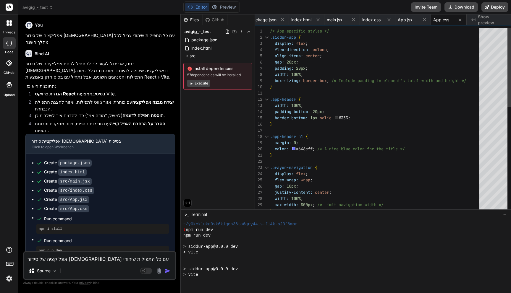
type textarea "x"
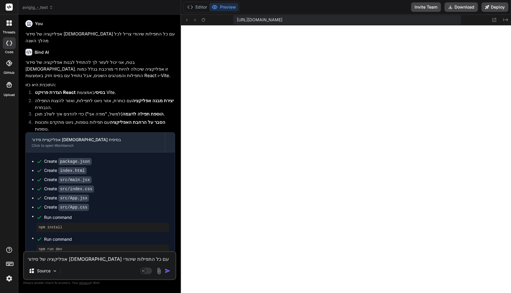
scroll to position [0, 0]
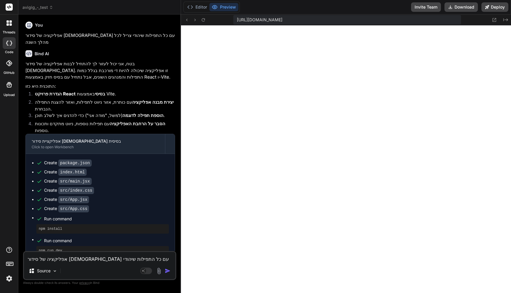
click at [282, 22] on span "https://y0kcklukd0sk6k1gcn36to6gry44is-fi4k-s23f6mpr--5174--96435430.local-corp…" at bounding box center [260, 20] width 46 height 6
click at [197, 4] on button "Editor" at bounding box center [197, 7] width 25 height 8
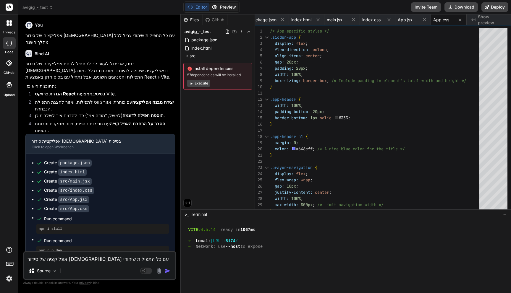
click at [232, 9] on button "Preview" at bounding box center [223, 7] width 29 height 8
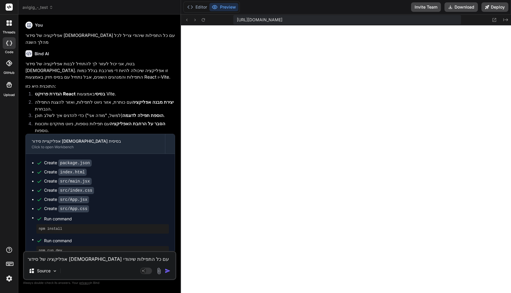
click at [282, 21] on span "https://y0kcklukd0sk6k1gcn36to6gry44is-fi4k-s23f6mpr--5174--96435430.local-corp…" at bounding box center [260, 20] width 46 height 6
copy div "https://y0kcklukd0sk6k1gcn36to6gry44is-fi4k-s23f6mpr--5174--96435430.local-corp…"
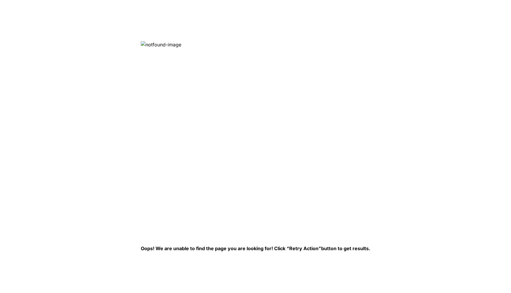
click at [153, 45] on img at bounding box center [237, 137] width 192 height 192
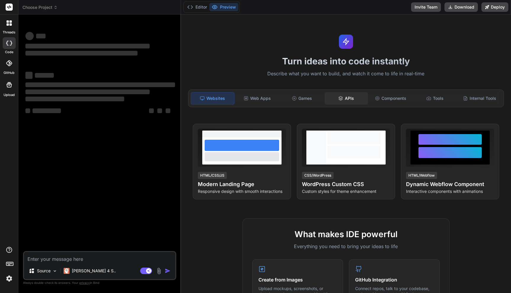
click at [334, 93] on div "APIs" at bounding box center [346, 98] width 43 height 12
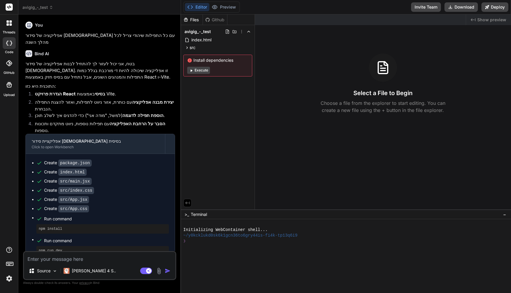
click at [203, 69] on button "Execute" at bounding box center [198, 70] width 23 height 7
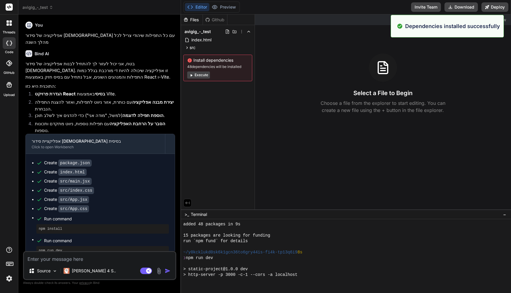
scroll to position [152, 0]
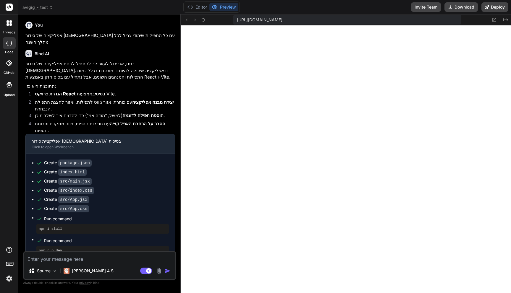
click at [227, 9] on button "Preview" at bounding box center [223, 7] width 29 height 8
click at [191, 4] on icon at bounding box center [190, 7] width 6 height 6
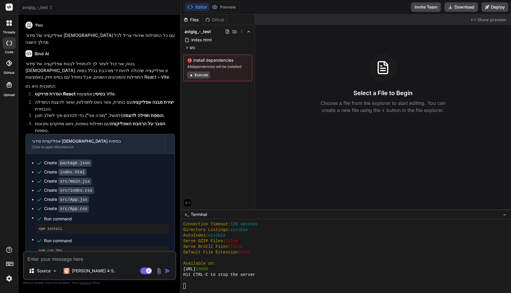
click at [8, 89] on div at bounding box center [9, 85] width 14 height 14
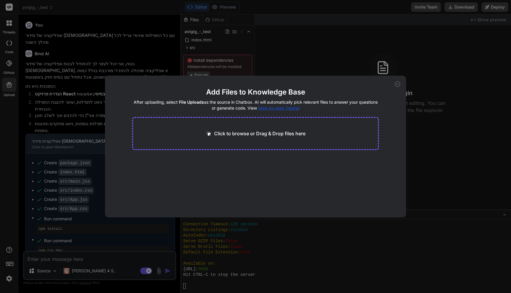
click at [29, 96] on div "Add Files to Knowledge Base After uploading, select File Uploads as the source …" at bounding box center [255, 146] width 511 height 293
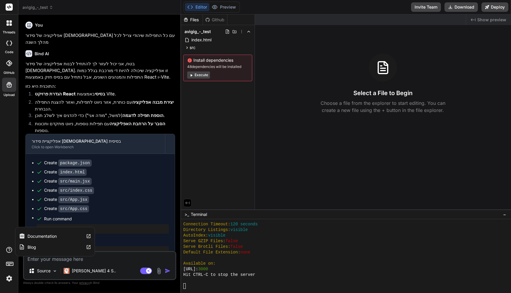
click at [5, 250] on div "Documentation Blog" at bounding box center [9, 265] width 18 height 37
click at [485, 19] on span "Show preview" at bounding box center [491, 20] width 29 height 6
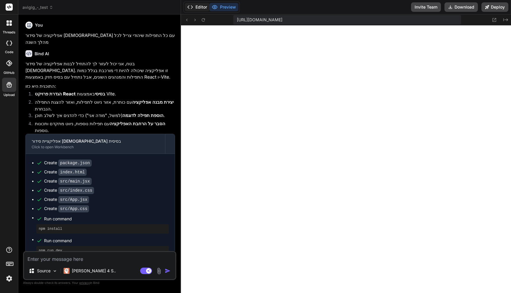
click at [192, 7] on icon at bounding box center [190, 7] width 6 height 6
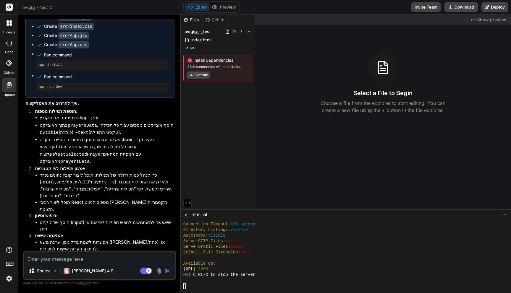
scroll to position [183, 0]
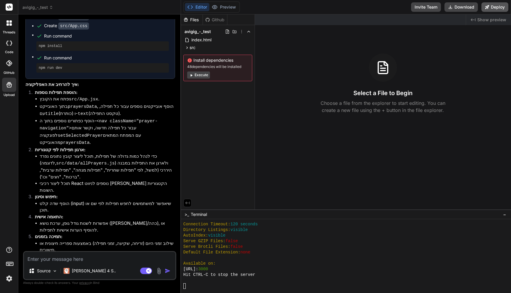
click at [489, 4] on button "Deploy" at bounding box center [494, 6] width 27 height 9
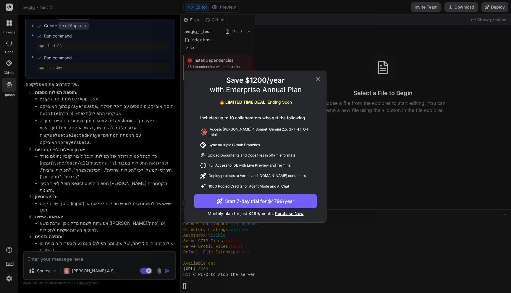
click at [316, 81] on icon at bounding box center [317, 79] width 7 height 7
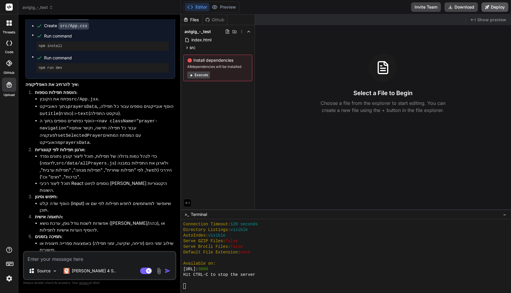
click at [499, 6] on button "Deploy" at bounding box center [494, 6] width 27 height 9
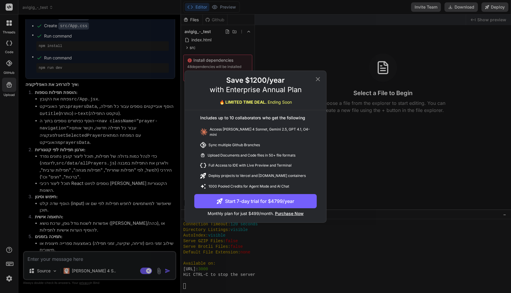
click at [345, 196] on div "Save $1200/year with Enterprise Annual Plan 🔥 LIMITED TIME DEAL. Ending Soon In…" at bounding box center [255, 146] width 511 height 293
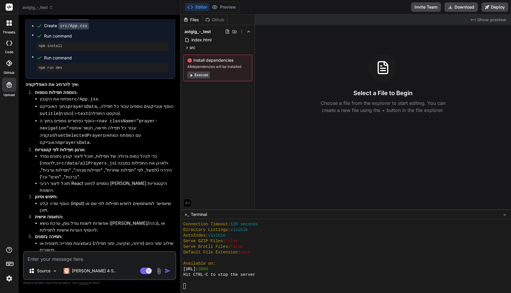
click at [9, 6] on icon at bounding box center [9, 7] width 4 height 4
click at [12, 2] on div at bounding box center [9, 7] width 18 height 14
click at [10, 7] on rect at bounding box center [9, 7] width 7 height 7
click at [5, 26] on div at bounding box center [9, 23] width 12 height 12
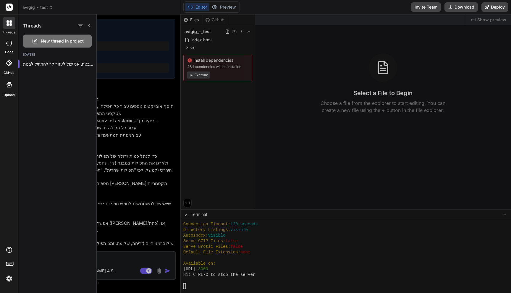
click at [6, 43] on div at bounding box center [9, 43] width 13 height 12
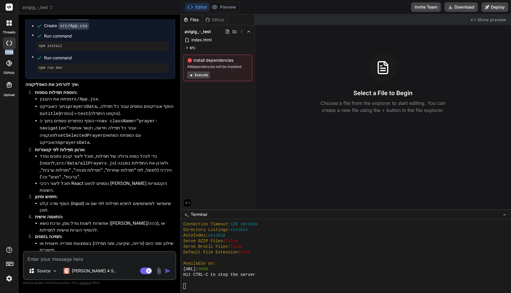
click at [6, 43] on div at bounding box center [9, 43] width 13 height 12
type textarea "x"
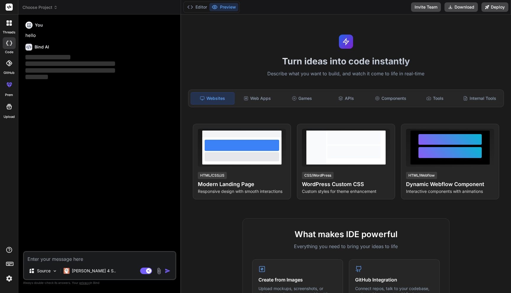
type textarea "x"
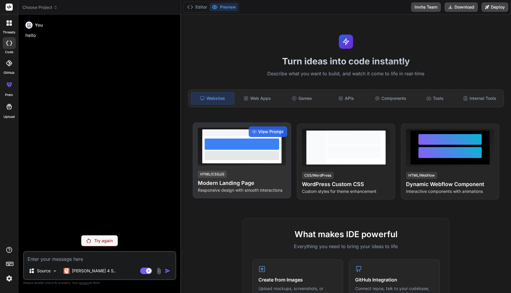
click at [263, 157] on div at bounding box center [242, 155] width 75 height 9
click at [269, 131] on span "View Prompt" at bounding box center [270, 132] width 25 height 6
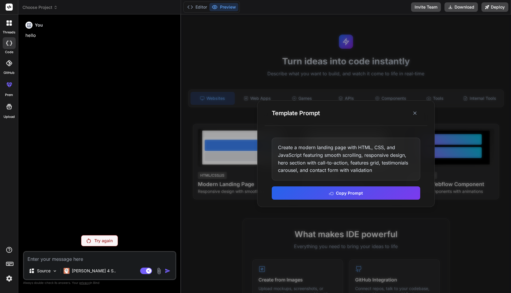
click at [290, 145] on div "Create a modern landing page with HTML, CSS, and JavaScript featuring smooth sc…" at bounding box center [346, 159] width 148 height 43
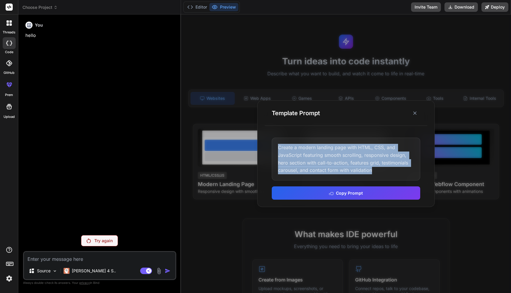
click at [290, 145] on div "Create a modern landing page with HTML, CSS, and JavaScript featuring smooth sc…" at bounding box center [346, 159] width 148 height 43
copy div "Create a modern landing page with HTML, CSS, and JavaScript featuring smooth sc…"
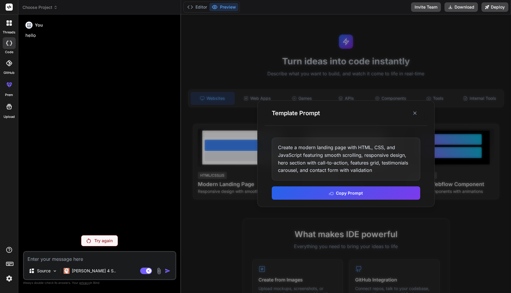
click at [30, 260] on textarea at bounding box center [99, 257] width 151 height 11
paste textarea "Create a modern landing page with HTML, CSS, and JavaScript featuring smooth sc…"
type textarea "Create a modern landing page with HTML, CSS, and JavaScript featuring smooth sc…"
type textarea "x"
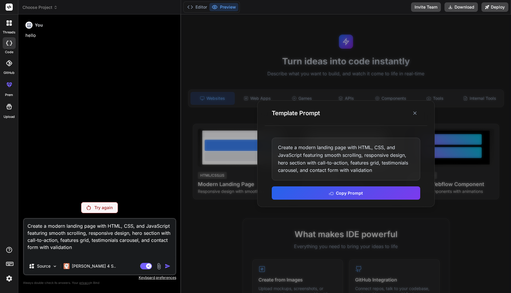
type textarea "x"
